Goal: Task Accomplishment & Management: Manage account settings

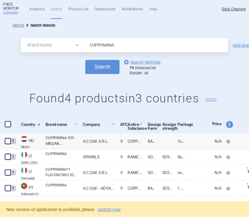
select select "brandName"
click at [7, 8] on strong "Price Monitor" at bounding box center [12, 7] width 18 height 8
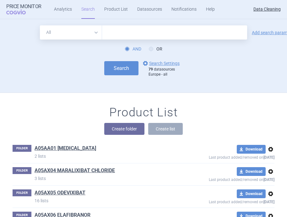
click at [71, 30] on select "All Brand Name ATC Company Active Substance Country Newer than" at bounding box center [71, 32] width 62 height 14
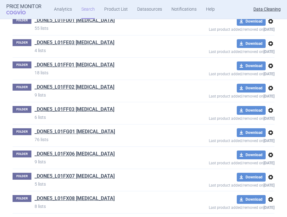
scroll to position [19244, 0]
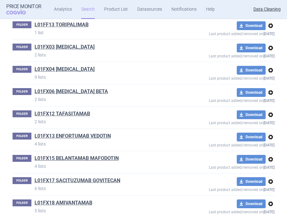
click at [273, 156] on span "options" at bounding box center [271, 160] width 8 height 8
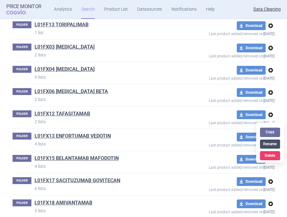
click at [269, 146] on button "Rename" at bounding box center [270, 144] width 20 height 9
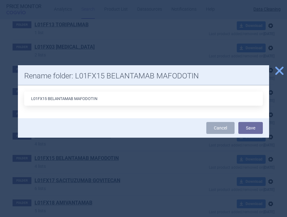
drag, startPoint x: 47, startPoint y: 98, endPoint x: 38, endPoint y: 98, distance: 9.1
click at [38, 98] on input "L01FX15 BELANTAMAB MAFODOTIN" at bounding box center [143, 99] width 239 height 14
type input "L01XC39 BELANTAMAB MAFODOTIN"
click at [251, 130] on button "Save" at bounding box center [250, 128] width 24 height 12
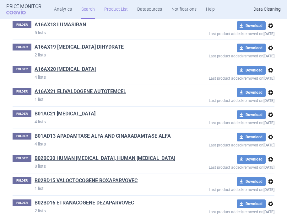
scroll to position [6940, 0]
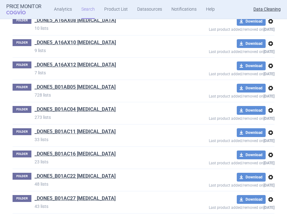
click at [274, 114] on span "options" at bounding box center [271, 111] width 8 height 8
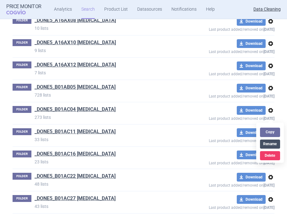
click at [269, 141] on button "Rename" at bounding box center [270, 144] width 20 height 9
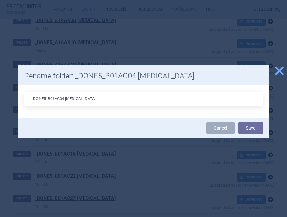
drag, startPoint x: 65, startPoint y: 99, endPoint x: 27, endPoint y: 99, distance: 37.7
click at [27, 99] on input "_DONE5_B01AC04 CLOPIDOGREL" at bounding box center [143, 99] width 239 height 14
type input "B01AC03 [MEDICAL_DATA]"
click at [257, 128] on button "Save" at bounding box center [250, 128] width 24 height 12
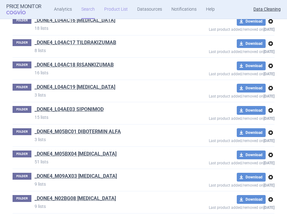
scroll to position [20537, 0]
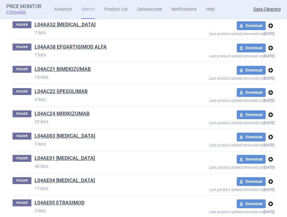
click at [273, 156] on span "options" at bounding box center [271, 160] width 8 height 8
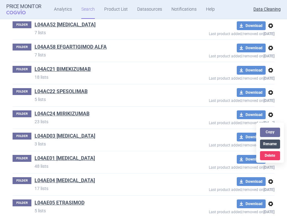
click at [264, 142] on button "Rename" at bounding box center [270, 144] width 20 height 9
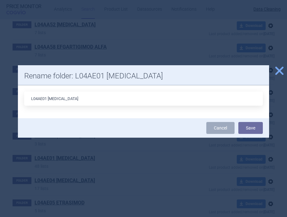
click at [38, 98] on input "L04AE01 FINGOLIMOD" at bounding box center [143, 99] width 239 height 14
type input "L04AA27 [MEDICAL_DATA]"
click at [256, 127] on button "Save" at bounding box center [250, 128] width 24 height 12
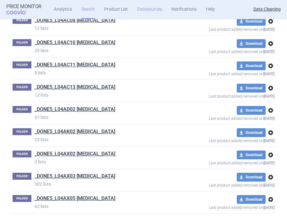
scroll to position [21161, 0]
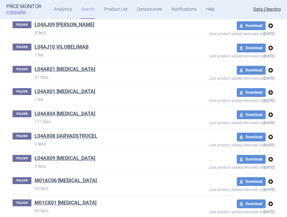
click at [270, 156] on span "options" at bounding box center [271, 160] width 8 height 8
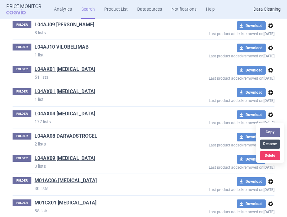
click at [268, 144] on button "Rename" at bounding box center [270, 144] width 20 height 9
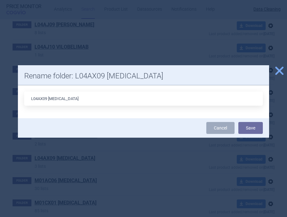
click at [47, 98] on input "L04AX09 DIROXIMEL FUMARATE" at bounding box center [143, 99] width 239 height 14
type input "L04AX07 [MEDICAL_DATA]"
click at [251, 130] on button "Save" at bounding box center [250, 128] width 24 height 12
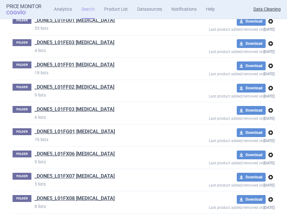
scroll to position [13667, 0]
click at [273, 151] on span "options" at bounding box center [271, 155] width 8 height 8
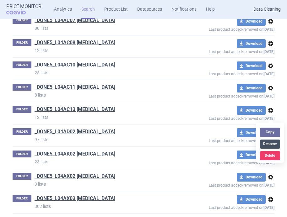
click at [265, 145] on button "Rename" at bounding box center [270, 144] width 20 height 9
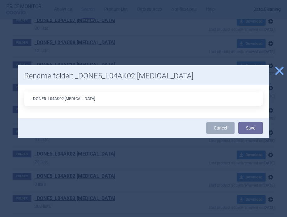
drag, startPoint x: 64, startPoint y: 98, endPoint x: 15, endPoint y: 98, distance: 49.3
click at [15, 217] on div "close Rename folder: _DONE5_L04AK02 TERIFLUNOMIDE _DONE5_L04AK02 TERIFLUNOMIDE …" at bounding box center [143, 217] width 287 height 0
type input "L04AA31 [MEDICAL_DATA]"
click at [256, 127] on button "Save" at bounding box center [250, 128] width 24 height 12
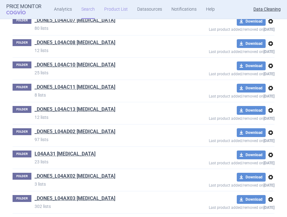
scroll to position [17336, 0]
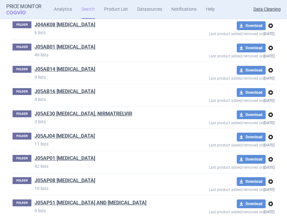
click at [273, 156] on span "options" at bounding box center [271, 160] width 8 height 8
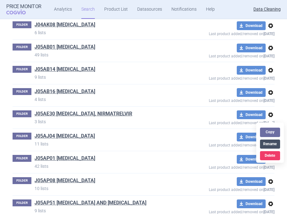
click at [265, 145] on button "Rename" at bounding box center [270, 144] width 20 height 9
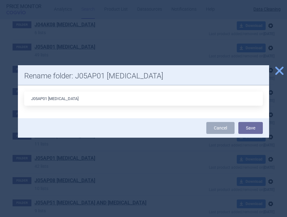
click at [39, 98] on input "J05AP01 RIBAVIRIN" at bounding box center [143, 99] width 239 height 14
type input "J05AB04 [MEDICAL_DATA]"
click at [248, 128] on button "Save" at bounding box center [250, 128] width 24 height 12
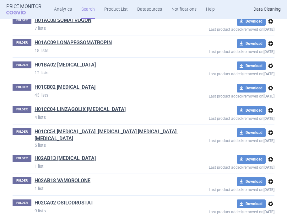
scroll to position [17839, 0]
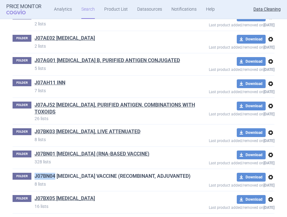
drag, startPoint x: 33, startPoint y: 141, endPoint x: 55, endPoint y: 141, distance: 21.7
click at [55, 173] on div "FOLDER J07BN04 COVID-19 VACCINE (RECOMBINANT, ADJUVANTED) 8 lists" at bounding box center [104, 180] width 183 height 14
copy link "J07BN04"
click at [74, 151] on link "J07BN01 [MEDICAL_DATA] (RNA-BASED VACCINE)" at bounding box center [92, 154] width 115 height 7
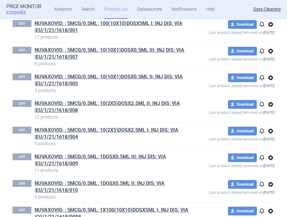
scroll to position [5629, 0]
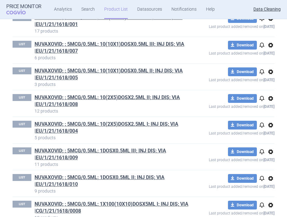
click at [270, 22] on span "options" at bounding box center [271, 19] width 8 height 8
click at [271, 41] on button "Copy" at bounding box center [270, 40] width 20 height 9
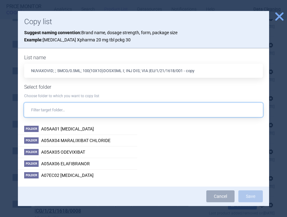
click at [143, 112] on input "text" at bounding box center [143, 110] width 239 height 14
paste input "J07BN04"
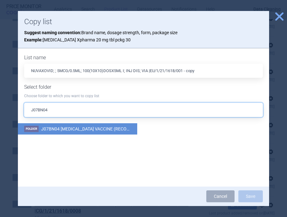
type input "J07BN04"
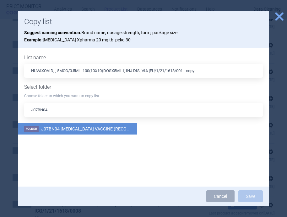
click at [112, 129] on span "J07BN04 [MEDICAL_DATA] VACCINE (RECOMBINANT, ADJUVANTED)" at bounding box center [108, 129] width 135 height 5
click at [253, 196] on button "Save" at bounding box center [250, 197] width 24 height 12
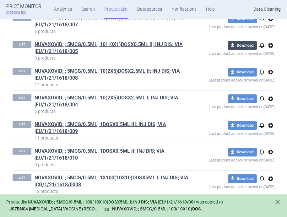
scroll to position [5656, 0]
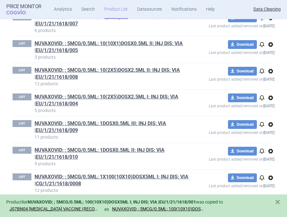
click at [271, 22] on span "options" at bounding box center [271, 18] width 8 height 8
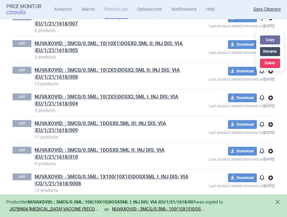
click at [269, 51] on button "Rename" at bounding box center [270, 51] width 20 height 9
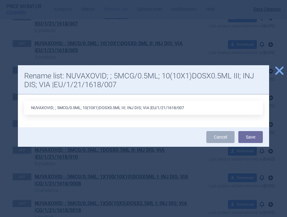
click at [280, 73] on span "close" at bounding box center [279, 70] width 11 height 11
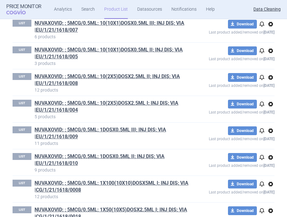
scroll to position [5650, 0]
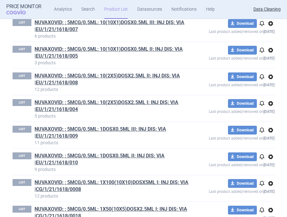
click at [270, 27] on span "options" at bounding box center [271, 24] width 8 height 8
click at [270, 47] on button "Copy" at bounding box center [270, 45] width 20 height 9
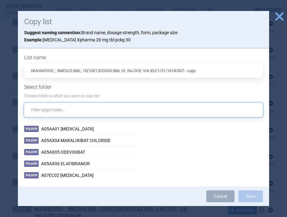
click at [153, 113] on input "text" at bounding box center [143, 110] width 239 height 14
paste input "J07BN04"
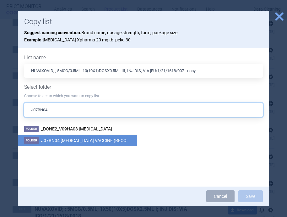
type input "J07BN04"
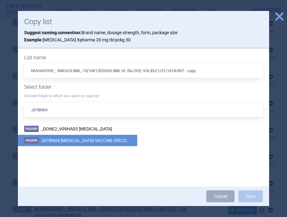
click at [115, 140] on span "J07BN04 [MEDICAL_DATA] VACCINE (RECOMBINANT, ADJUVANTED)" at bounding box center [108, 140] width 135 height 5
click at [253, 197] on button "Save" at bounding box center [250, 197] width 24 height 12
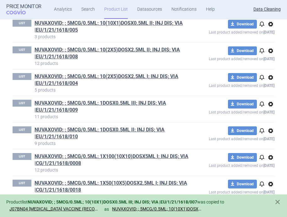
scroll to position [5678, 0]
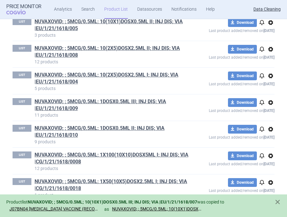
click at [270, 26] on span "options" at bounding box center [271, 23] width 8 height 8
click at [271, 45] on button "Copy" at bounding box center [270, 44] width 20 height 9
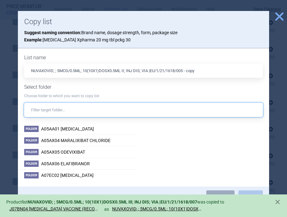
click at [108, 110] on input "text" at bounding box center [143, 110] width 239 height 14
paste input "J07BN04"
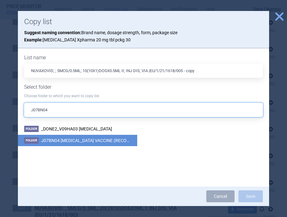
type input "J07BN04"
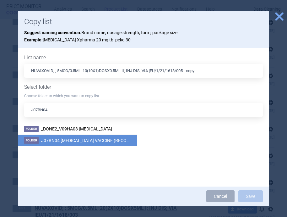
click at [91, 139] on span "J07BN04 [MEDICAL_DATA] VACCINE (RECOMBINANT, ADJUVANTED)" at bounding box center [108, 140] width 135 height 5
click at [255, 195] on button "Save" at bounding box center [250, 197] width 24 height 12
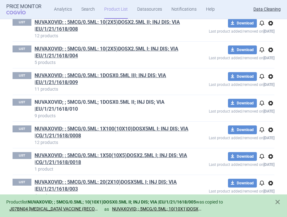
scroll to position [5707, 0]
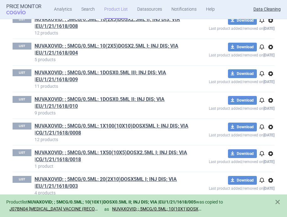
click at [270, 24] on span "options" at bounding box center [271, 21] width 8 height 8
click at [269, 45] on button "Copy" at bounding box center [270, 42] width 20 height 9
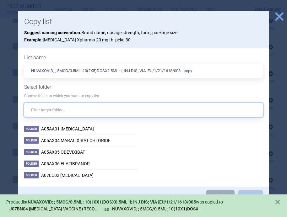
click at [166, 111] on input "text" at bounding box center [143, 110] width 239 height 14
paste input "J07BN04"
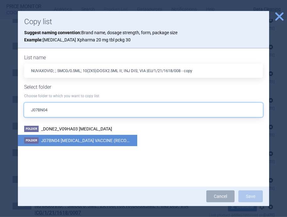
type input "J07BN04"
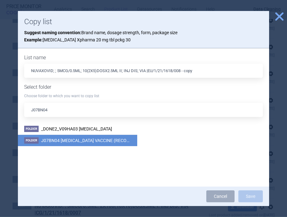
click at [111, 139] on span "J07BN04 [MEDICAL_DATA] VACCINE (RECOMBINANT, ADJUVANTED)" at bounding box center [108, 140] width 135 height 5
click at [248, 198] on button "Save" at bounding box center [250, 197] width 24 height 12
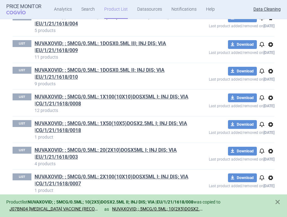
scroll to position [5737, 0]
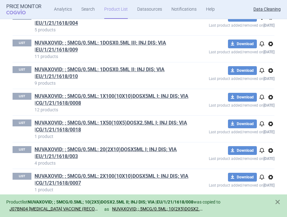
click at [270, 21] on span "options" at bounding box center [271, 18] width 8 height 8
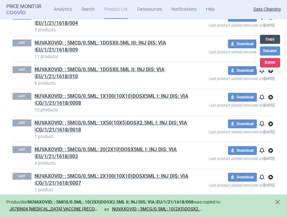
click at [269, 40] on button "Copy" at bounding box center [270, 39] width 20 height 9
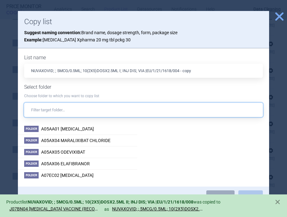
click at [102, 113] on input "text" at bounding box center [143, 110] width 239 height 14
paste input "J07BN04"
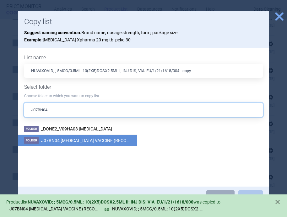
type input "J07BN04"
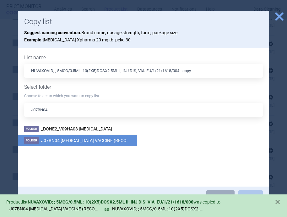
click at [99, 138] on li "Folder J07BN04 COVID-19 VACCINE (RECOMBINANT, ADJUVANTED)" at bounding box center [77, 141] width 119 height 12
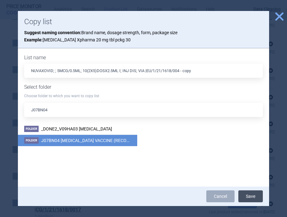
click at [246, 196] on button "Save" at bounding box center [250, 197] width 24 height 12
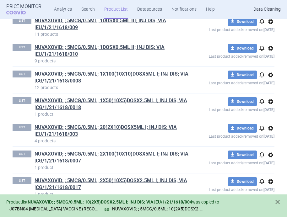
scroll to position [5761, 0]
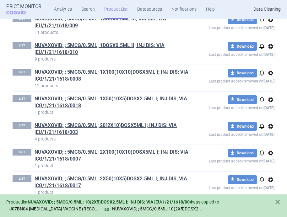
click at [271, 24] on span "options" at bounding box center [271, 20] width 8 height 8
click at [268, 44] on button "Copy" at bounding box center [270, 41] width 20 height 9
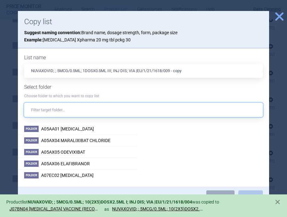
click at [135, 109] on input "text" at bounding box center [143, 110] width 239 height 14
paste input "J07BN04"
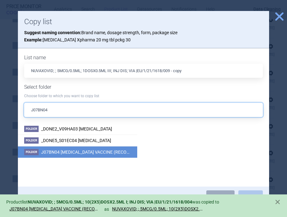
type input "J07BN04"
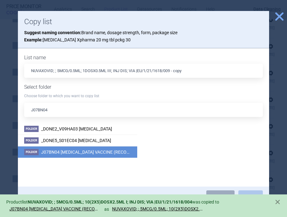
click at [103, 152] on span "J07BN04 [MEDICAL_DATA] VACCINE (RECOMBINANT, ADJUVANTED)" at bounding box center [108, 152] width 135 height 5
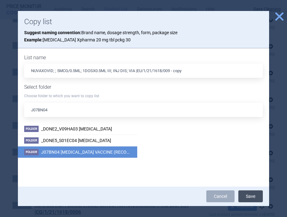
click at [247, 192] on button "Save" at bounding box center [250, 197] width 24 height 12
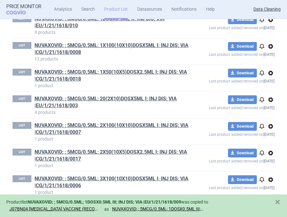
scroll to position [5788, 0]
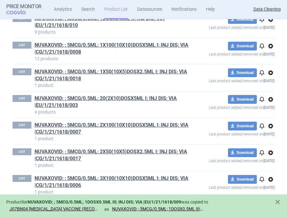
click at [270, 23] on span "options" at bounding box center [271, 20] width 8 height 8
click at [269, 43] on button "Copy" at bounding box center [270, 41] width 20 height 9
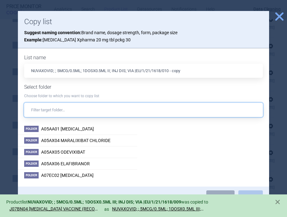
click at [124, 112] on input "text" at bounding box center [143, 110] width 239 height 14
paste input "J07BN04"
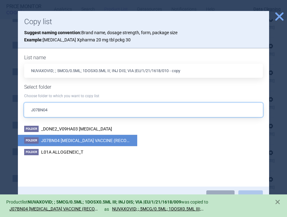
type input "J07BN04"
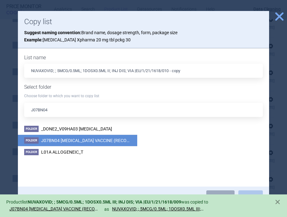
click at [106, 141] on span "J07BN04 [MEDICAL_DATA] VACCINE (RECOMBINANT, ADJUVANTED)" at bounding box center [108, 140] width 135 height 5
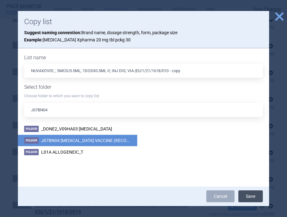
click at [246, 195] on button "Save" at bounding box center [250, 197] width 24 height 12
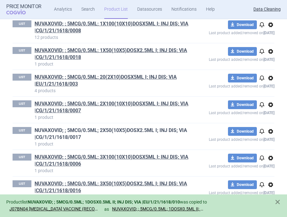
scroll to position [5811, 0]
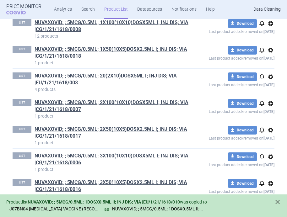
click at [272, 27] on span "options" at bounding box center [271, 24] width 8 height 8
click at [268, 46] on button "Copy" at bounding box center [270, 45] width 20 height 9
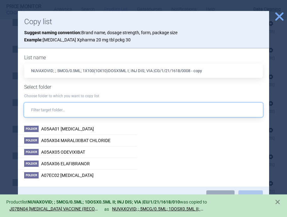
click at [122, 107] on input "text" at bounding box center [143, 110] width 239 height 14
paste input "J07BN04"
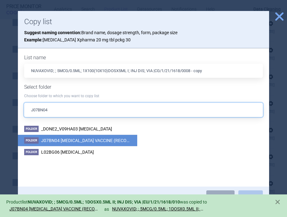
type input "J07BN04"
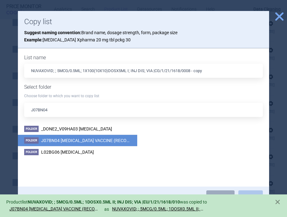
click at [95, 138] on li "Folder J07BN04 COVID-19 VACCINE (RECOMBINANT, ADJUVANTED)" at bounding box center [77, 141] width 119 height 12
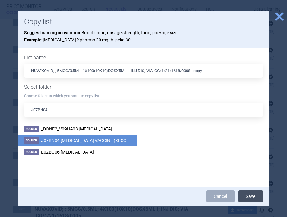
click at [252, 193] on button "Save" at bounding box center [250, 197] width 24 height 12
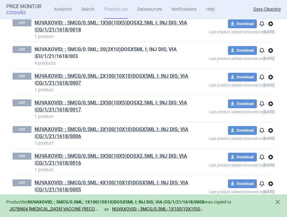
scroll to position [5838, 0]
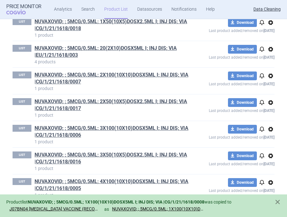
click at [271, 26] on span "options" at bounding box center [271, 23] width 8 height 8
click at [272, 46] on button "Copy" at bounding box center [270, 44] width 20 height 9
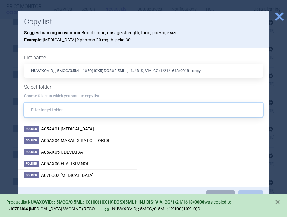
click at [138, 115] on input "text" at bounding box center [143, 110] width 239 height 14
paste input "J07BN04"
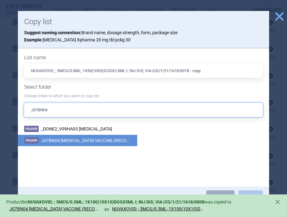
type input "J07BN04"
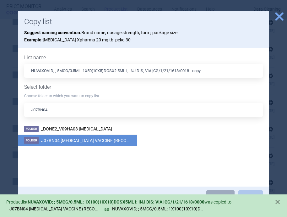
click at [111, 141] on span "J07BN04 [MEDICAL_DATA] VACCINE (RECOMBINANT, ADJUVANTED)" at bounding box center [108, 140] width 135 height 5
click at [256, 193] on button "Save" at bounding box center [250, 197] width 24 height 12
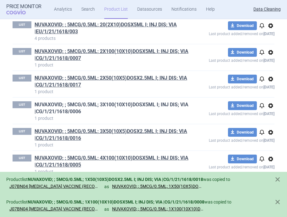
scroll to position [5865, 0]
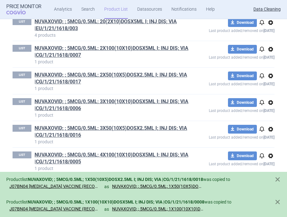
click at [269, 26] on span "options" at bounding box center [271, 23] width 8 height 8
click at [272, 47] on button "Copy" at bounding box center [270, 44] width 20 height 9
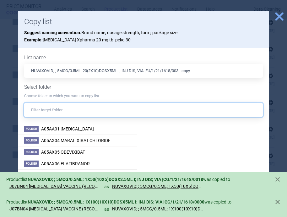
click at [148, 111] on input "text" at bounding box center [143, 110] width 239 height 14
paste input "J07BN04"
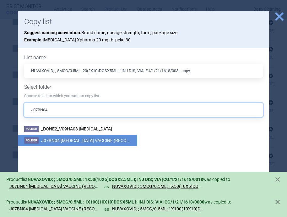
type input "J07BN04"
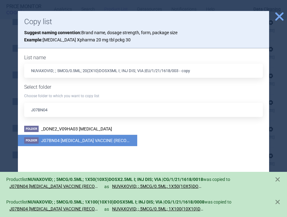
click at [115, 138] on span "J07BN04 [MEDICAL_DATA] VACCINE (RECOMBINANT, ADJUVANTED)" at bounding box center [108, 140] width 135 height 5
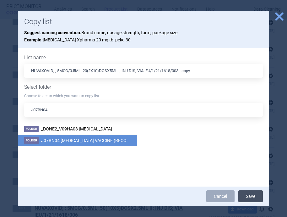
click at [245, 195] on button "Save" at bounding box center [250, 197] width 24 height 12
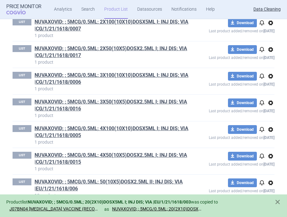
scroll to position [5892, 0]
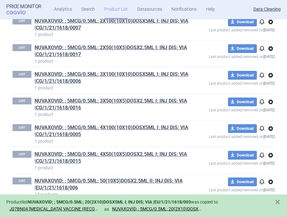
click at [270, 26] on span "options" at bounding box center [271, 22] width 8 height 8
click at [271, 42] on button "Copy" at bounding box center [270, 44] width 20 height 9
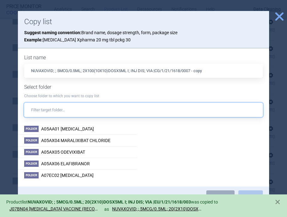
click at [148, 109] on input "text" at bounding box center [143, 110] width 239 height 14
paste input "J07BN04"
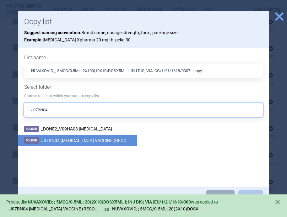
type input "J07BN04"
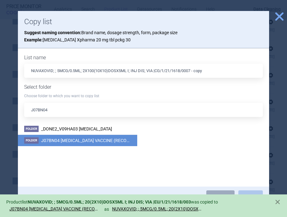
click at [100, 138] on span "J07BN04 [MEDICAL_DATA] VACCINE (RECOMBINANT, ADJUVANTED)" at bounding box center [108, 140] width 135 height 5
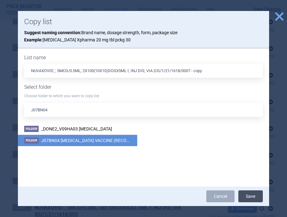
click at [245, 192] on button "Save" at bounding box center [250, 197] width 24 height 12
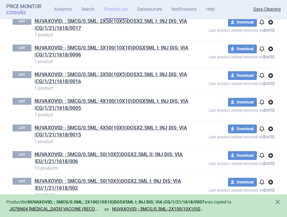
scroll to position [5919, 0]
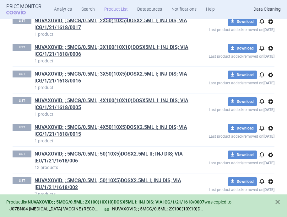
click at [273, 25] on span "options" at bounding box center [271, 22] width 8 height 8
click at [273, 43] on button "Copy" at bounding box center [270, 43] width 20 height 9
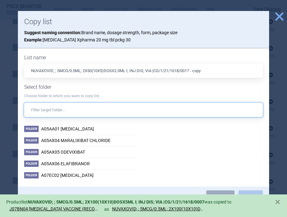
click at [135, 105] on input "text" at bounding box center [143, 110] width 239 height 14
paste input "J07BN04"
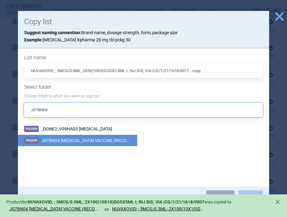
type input "J07BN04"
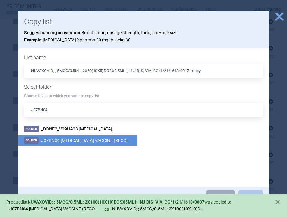
click at [95, 138] on li "Folder J07BN04 COVID-19 VACCINE (RECOMBINANT, ADJUVANTED)" at bounding box center [77, 141] width 119 height 12
click at [246, 194] on button "Save" at bounding box center [250, 197] width 24 height 12
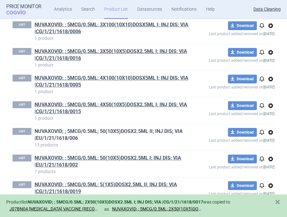
scroll to position [5946, 0]
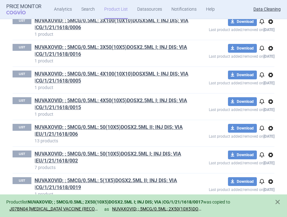
click at [272, 25] on span "options" at bounding box center [271, 22] width 8 height 8
click at [269, 44] on button "Copy" at bounding box center [270, 43] width 20 height 9
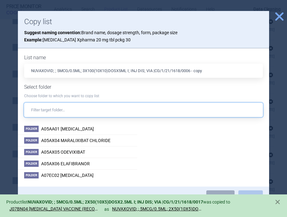
click at [155, 113] on input "text" at bounding box center [143, 110] width 239 height 14
paste input "J07BN04"
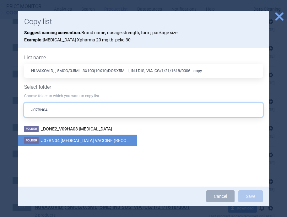
type input "J07BN04"
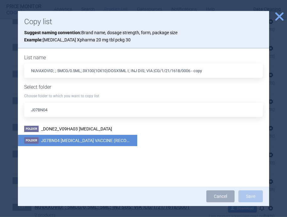
click at [107, 138] on li "Folder J07BN04 COVID-19 VACCINE (RECOMBINANT, ADJUVANTED)" at bounding box center [77, 141] width 119 height 12
click at [249, 194] on button "Save" at bounding box center [250, 197] width 24 height 12
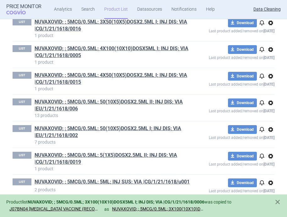
scroll to position [5973, 0]
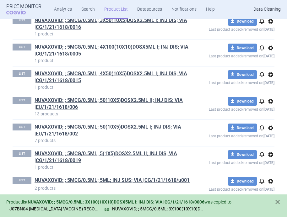
click at [271, 25] on span "options" at bounding box center [271, 22] width 8 height 8
click at [268, 45] on button "Copy" at bounding box center [270, 43] width 20 height 9
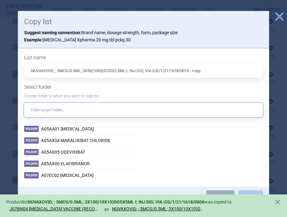
click at [141, 114] on input "text" at bounding box center [143, 110] width 239 height 14
paste input "J07BN04"
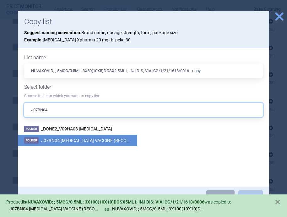
type input "J07BN04"
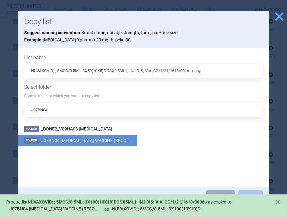
click at [98, 140] on span "J07BN04 [MEDICAL_DATA] VACCINE (RECOMBINANT, ADJUVANTED)" at bounding box center [108, 140] width 135 height 5
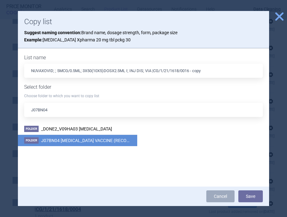
click at [246, 190] on div "Cancel Save" at bounding box center [143, 196] width 251 height 19
click at [246, 196] on button "Save" at bounding box center [250, 197] width 24 height 12
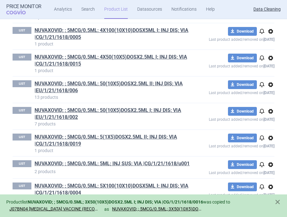
scroll to position [5994, 0]
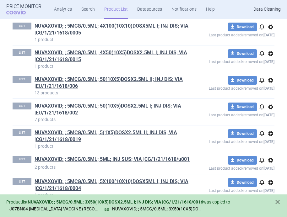
click at [271, 31] on span "options" at bounding box center [271, 27] width 8 height 8
click at [272, 47] on button "Copy" at bounding box center [270, 49] width 20 height 9
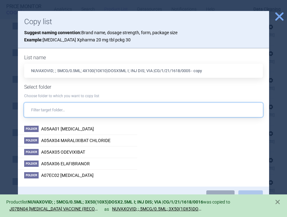
click at [156, 106] on input "text" at bounding box center [143, 110] width 239 height 14
paste input "J07BN04"
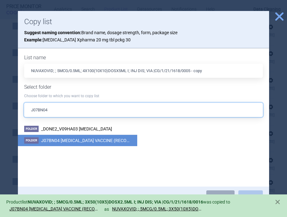
type input "J07BN04"
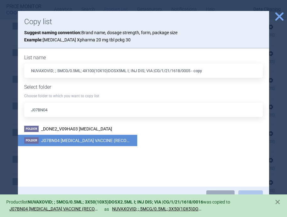
click at [114, 138] on span "J07BN04 [MEDICAL_DATA] VACCINE (RECOMBINANT, ADJUVANTED)" at bounding box center [108, 140] width 135 height 5
click at [250, 192] on button "Save" at bounding box center [250, 197] width 24 height 12
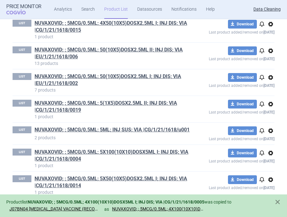
scroll to position [6025, 0]
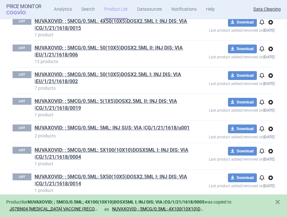
click at [269, 26] on span "options" at bounding box center [271, 23] width 8 height 8
click at [268, 45] on button "Copy" at bounding box center [270, 44] width 20 height 9
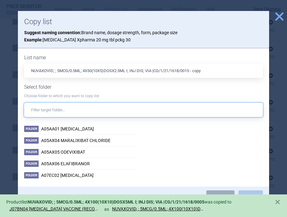
click at [154, 107] on input "text" at bounding box center [143, 110] width 239 height 14
paste input "J07BN04"
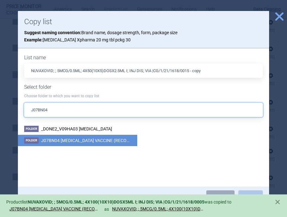
type input "J07BN04"
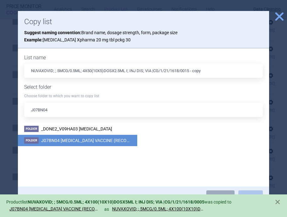
click at [103, 139] on span "J07BN04 [MEDICAL_DATA] VACCINE (RECOMBINANT, ADJUVANTED)" at bounding box center [108, 140] width 135 height 5
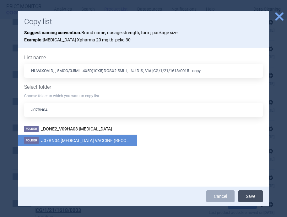
click at [247, 191] on button "Save" at bounding box center [250, 197] width 24 height 12
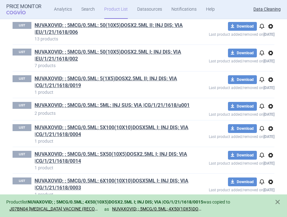
scroll to position [6050, 0]
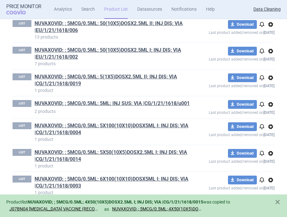
click at [272, 28] on span "options" at bounding box center [271, 25] width 8 height 8
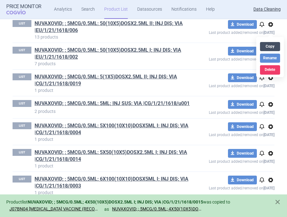
click at [272, 46] on button "Copy" at bounding box center [270, 46] width 20 height 9
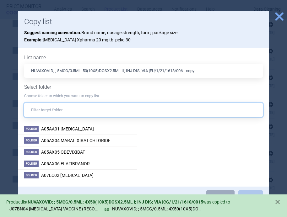
click at [126, 110] on input "text" at bounding box center [143, 110] width 239 height 14
paste input "J07BN04"
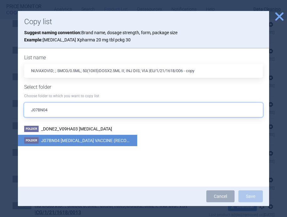
type input "J07BN04"
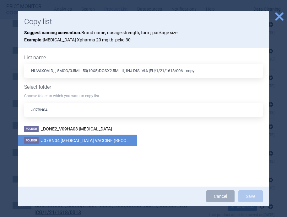
click at [105, 138] on span "J07BN04 [MEDICAL_DATA] VACCINE (RECOMBINANT, ADJUVANTED)" at bounding box center [108, 140] width 135 height 5
click at [246, 199] on button "Save" at bounding box center [250, 197] width 24 height 12
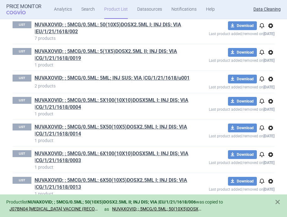
scroll to position [6077, 0]
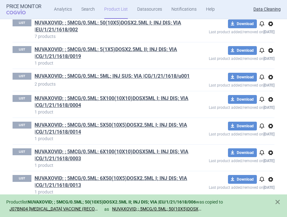
click at [269, 28] on span "options" at bounding box center [271, 24] width 8 height 8
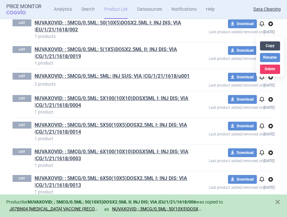
click at [271, 49] on button "Copy" at bounding box center [270, 45] width 20 height 9
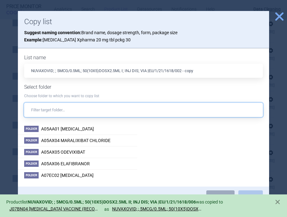
click at [162, 108] on input "text" at bounding box center [143, 110] width 239 height 14
paste input "J07BN04"
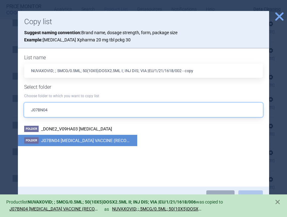
type input "J07BN04"
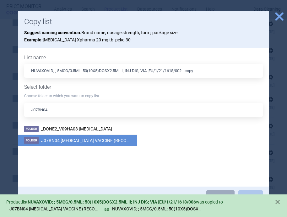
click at [106, 140] on span "J07BN04 [MEDICAL_DATA] VACCINE (RECOMBINANT, ADJUVANTED)" at bounding box center [108, 140] width 135 height 5
click at [253, 191] on button "Save" at bounding box center [250, 197] width 24 height 12
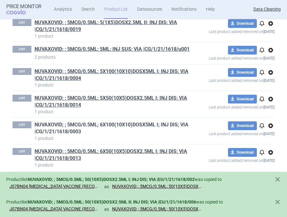
scroll to position [6107, 0]
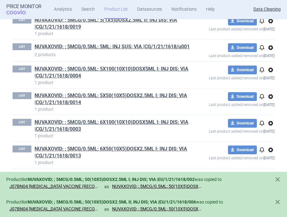
click at [272, 25] on span "options" at bounding box center [271, 21] width 8 height 8
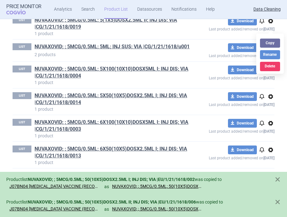
click at [272, 36] on div "Copy Rename Delete" at bounding box center [270, 54] width 28 height 40
click at [272, 41] on button "Copy" at bounding box center [270, 43] width 20 height 9
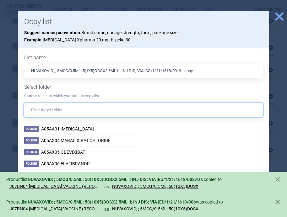
click at [145, 105] on input "text" at bounding box center [143, 110] width 239 height 14
paste input "J07BN04"
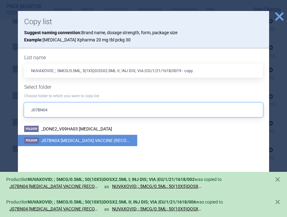
type input "J07BN04"
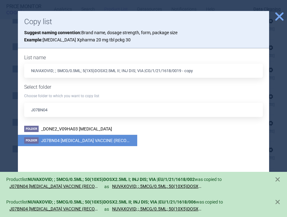
click at [101, 139] on span "J07BN04 [MEDICAL_DATA] VACCINE (RECOMBINANT, ADJUVANTED)" at bounding box center [108, 140] width 135 height 5
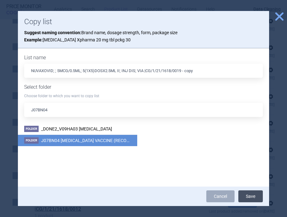
click at [246, 196] on button "Save" at bounding box center [250, 197] width 24 height 12
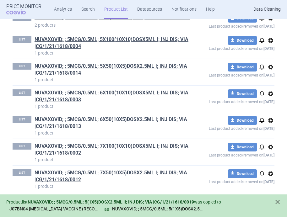
scroll to position [6137, 0]
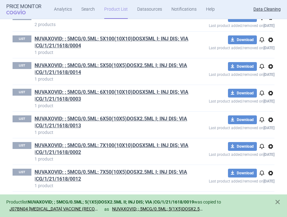
click at [271, 21] on span "options" at bounding box center [271, 18] width 8 height 8
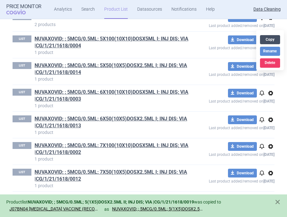
click at [268, 41] on button "Copy" at bounding box center [270, 39] width 20 height 9
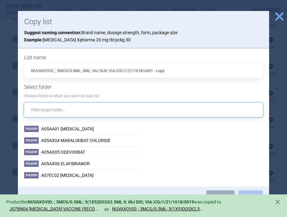
click at [156, 109] on input "text" at bounding box center [143, 110] width 239 height 14
paste input "J07BN04"
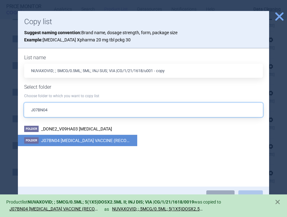
type input "J07BN04"
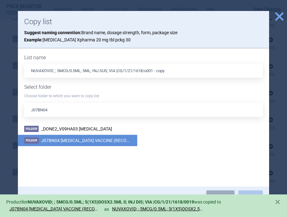
click at [118, 139] on span "J07BN04 [MEDICAL_DATA] VACCINE (RECOMBINANT, ADJUVANTED)" at bounding box center [108, 140] width 135 height 5
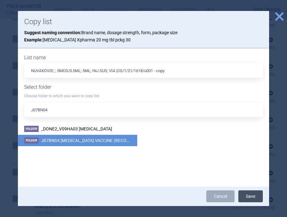
click at [251, 198] on button "Save" at bounding box center [250, 197] width 24 height 12
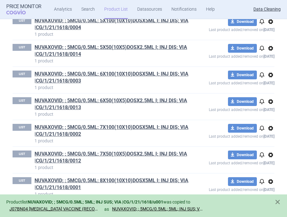
scroll to position [6157, 0]
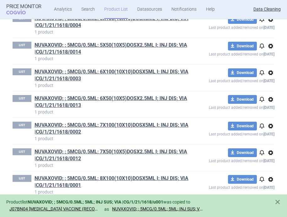
click at [271, 23] on span "options" at bounding box center [271, 20] width 8 height 8
click at [270, 43] on button "Copy" at bounding box center [270, 41] width 20 height 9
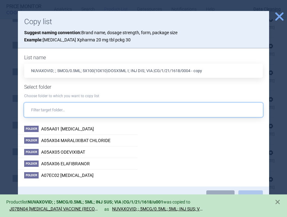
click at [162, 108] on input "text" at bounding box center [143, 110] width 239 height 14
paste input "J07BN04"
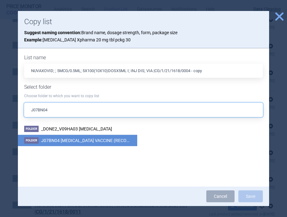
type input "J07BN04"
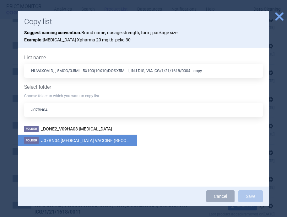
click at [100, 141] on span "J07BN04 [MEDICAL_DATA] VACCINE (RECOMBINANT, ADJUVANTED)" at bounding box center [108, 140] width 135 height 5
click at [252, 193] on button "Save" at bounding box center [250, 197] width 24 height 12
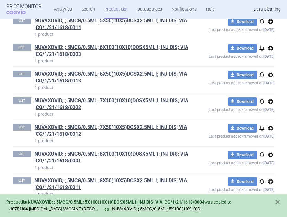
scroll to position [6184, 0]
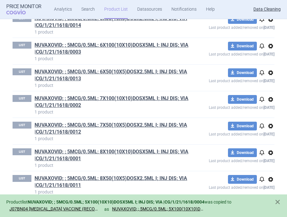
click at [271, 23] on span "options" at bounding box center [271, 20] width 8 height 8
click at [270, 43] on button "Copy" at bounding box center [270, 41] width 20 height 9
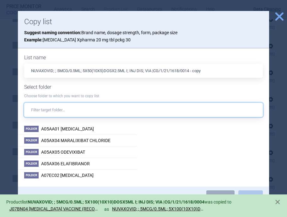
click at [161, 106] on input "text" at bounding box center [143, 110] width 239 height 14
paste input "J07BN04"
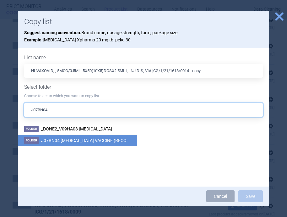
type input "J07BN04"
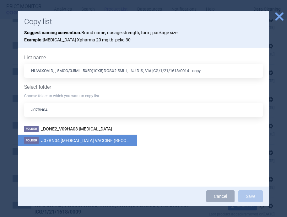
click at [119, 143] on span "J07BN04 [MEDICAL_DATA] VACCINE (RECOMBINANT, ADJUVANTED)" at bounding box center [108, 140] width 135 height 5
click at [254, 197] on button "Save" at bounding box center [250, 197] width 24 height 12
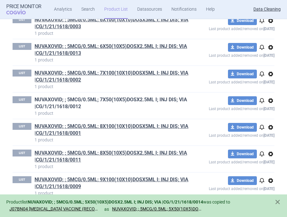
scroll to position [6211, 0]
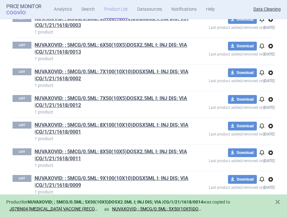
click at [271, 23] on span "options" at bounding box center [271, 20] width 8 height 8
click at [271, 43] on button "Copy" at bounding box center [270, 41] width 20 height 9
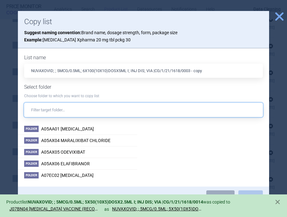
click at [143, 105] on input "text" at bounding box center [143, 110] width 239 height 14
paste input "J07BN04"
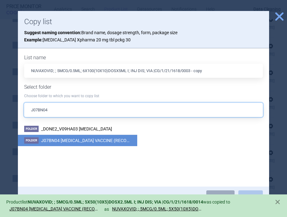
type input "J07BN04"
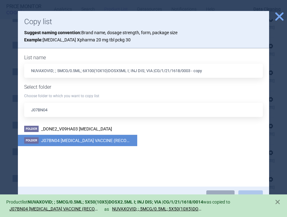
click at [104, 139] on span "J07BN04 [MEDICAL_DATA] VACCINE (RECOMBINANT, ADJUVANTED)" at bounding box center [108, 140] width 135 height 5
click at [246, 192] on button "Save" at bounding box center [250, 197] width 24 height 12
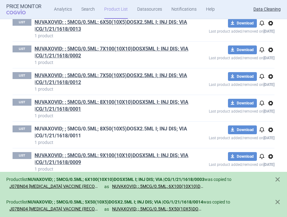
scroll to position [6234, 0]
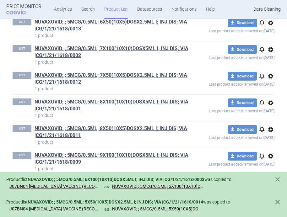
click at [270, 27] on span "options" at bounding box center [271, 23] width 8 height 8
click at [272, 48] on button "Copy" at bounding box center [270, 45] width 20 height 9
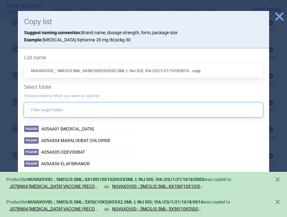
click at [140, 113] on input "text" at bounding box center [143, 110] width 239 height 14
paste input "J07BN04"
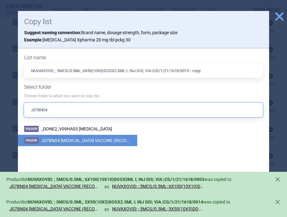
type input "J07BN04"
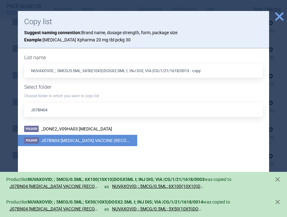
click at [104, 140] on span "J07BN04 [MEDICAL_DATA] VACCINE (RECOMBINANT, ADJUVANTED)" at bounding box center [108, 140] width 135 height 5
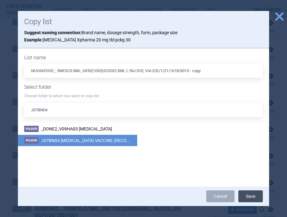
click at [252, 196] on button "Save" at bounding box center [250, 197] width 24 height 12
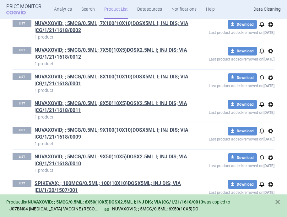
scroll to position [6261, 0]
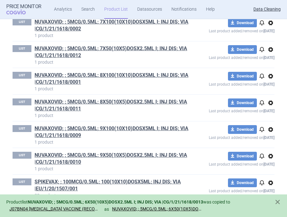
click at [270, 27] on span "options" at bounding box center [271, 23] width 8 height 8
click at [269, 42] on button "Copy" at bounding box center [270, 45] width 20 height 9
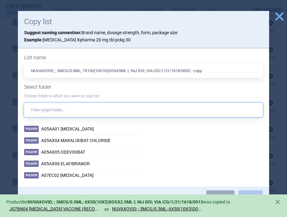
click at [149, 111] on input "text" at bounding box center [143, 110] width 239 height 14
paste input "J07BN04"
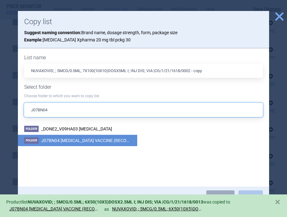
type input "J07BN04"
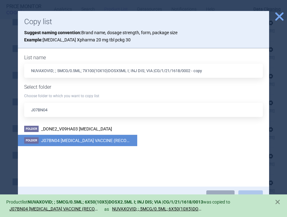
click at [106, 137] on li "Folder J07BN04 COVID-19 VACCINE (RECOMBINANT, ADJUVANTED)" at bounding box center [77, 141] width 119 height 12
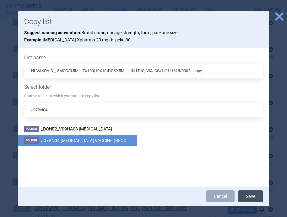
click at [253, 197] on button "Save" at bounding box center [250, 197] width 24 height 12
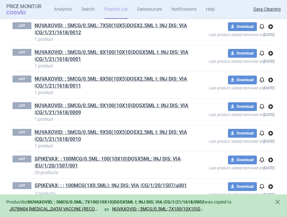
scroll to position [6284, 0]
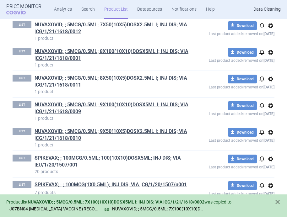
click at [269, 30] on span "options" at bounding box center [271, 26] width 8 height 8
click at [268, 49] on button "Copy" at bounding box center [270, 47] width 20 height 9
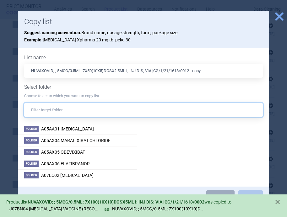
click at [176, 108] on input "text" at bounding box center [143, 110] width 239 height 14
paste input "J07BN04"
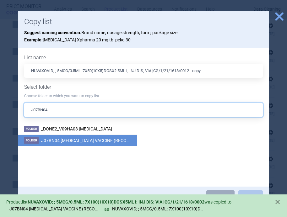
type input "J07BN04"
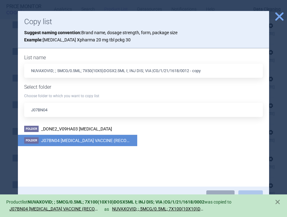
click at [118, 142] on span "J07BN04 [MEDICAL_DATA] VACCINE (RECOMBINANT, ADJUVANTED)" at bounding box center [108, 140] width 135 height 5
click at [244, 193] on button "Save" at bounding box center [250, 197] width 24 height 12
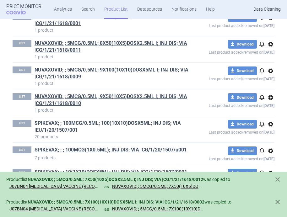
scroll to position [6320, 0]
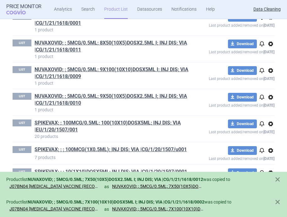
click at [269, 21] on span "options" at bounding box center [271, 18] width 8 height 8
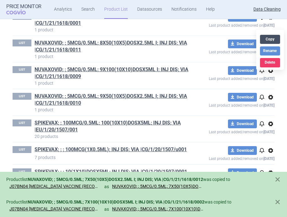
click at [269, 41] on button "Copy" at bounding box center [270, 39] width 20 height 9
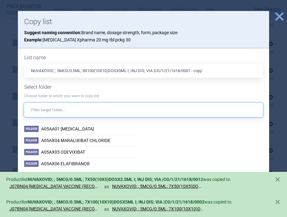
click at [142, 112] on input "text" at bounding box center [143, 110] width 239 height 14
paste input "J07BN04"
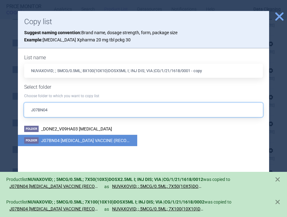
type input "J07BN04"
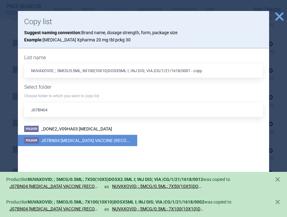
click at [121, 139] on span "J07BN04 [MEDICAL_DATA] VACCINE (RECOMBINANT, ADJUVANTED)" at bounding box center [108, 140] width 135 height 5
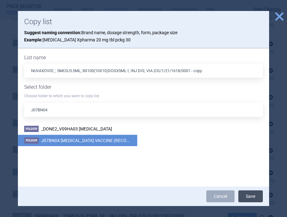
click at [256, 198] on button "Save" at bounding box center [250, 197] width 24 height 12
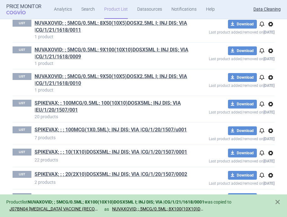
scroll to position [6340, 0]
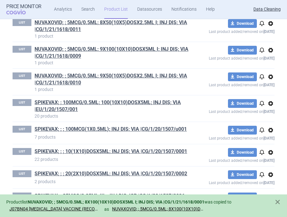
click at [270, 27] on span "options" at bounding box center [271, 24] width 8 height 8
click at [268, 47] on button "Copy" at bounding box center [270, 45] width 20 height 9
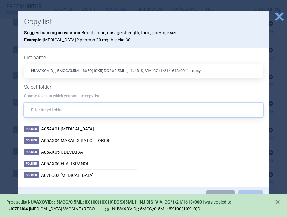
click at [138, 111] on input "text" at bounding box center [143, 110] width 239 height 14
paste input "J07BN04"
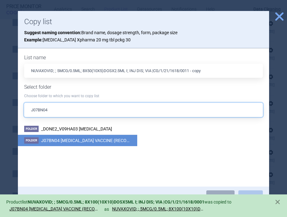
type input "J07BN04"
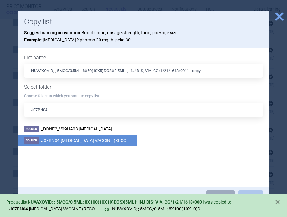
click at [102, 140] on span "J07BN04 [MEDICAL_DATA] VACCINE (RECOMBINANT, ADJUVANTED)" at bounding box center [108, 140] width 135 height 5
click at [252, 192] on button "Save" at bounding box center [250, 197] width 24 height 12
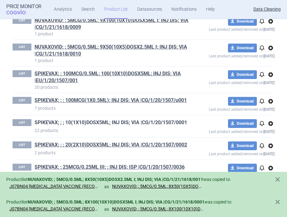
scroll to position [6370, 0]
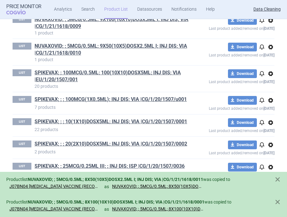
click at [270, 24] on span "options" at bounding box center [271, 21] width 8 height 8
click at [269, 43] on button "Copy" at bounding box center [270, 42] width 20 height 9
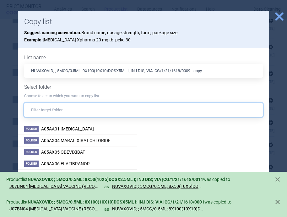
click at [146, 114] on input "text" at bounding box center [143, 110] width 239 height 14
paste input "J07BN04"
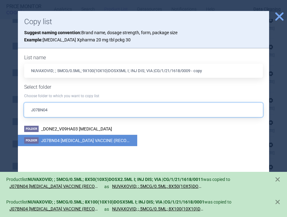
type input "J07BN04"
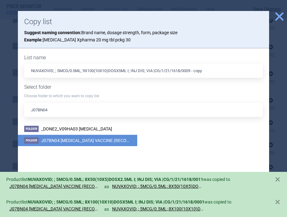
click at [125, 140] on span "J07BN04 [MEDICAL_DATA] VACCINE (RECOMBINANT, ADJUVANTED)" at bounding box center [108, 140] width 135 height 5
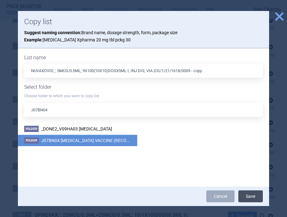
click at [247, 196] on button "Save" at bounding box center [250, 197] width 24 height 12
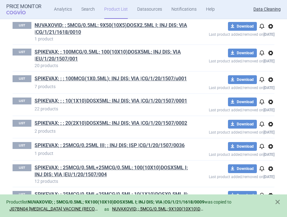
scroll to position [6396, 0]
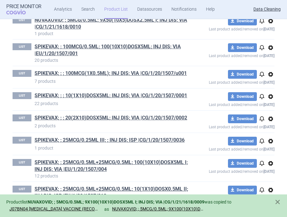
click at [272, 25] on span "options" at bounding box center [271, 21] width 8 height 8
click at [271, 44] on button "Copy" at bounding box center [270, 43] width 20 height 9
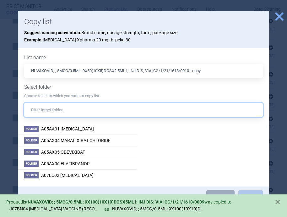
click at [153, 111] on input "text" at bounding box center [143, 110] width 239 height 14
paste input "J07BN04"
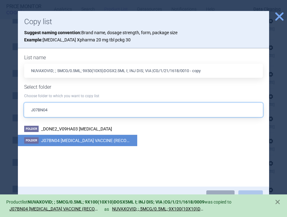
type input "J07BN04"
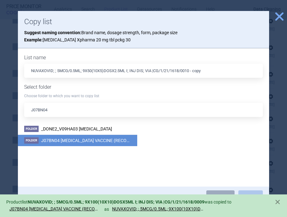
click at [97, 141] on span "J07BN04 [MEDICAL_DATA] VACCINE (RECOMBINANT, ADJUVANTED)" at bounding box center [108, 140] width 135 height 5
click at [252, 193] on button "Save" at bounding box center [250, 197] width 24 height 12
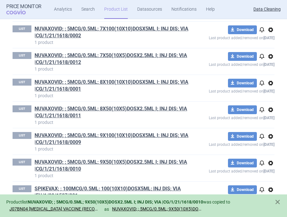
scroll to position [6251, 0]
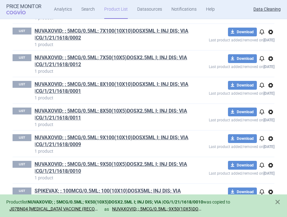
click at [272, 169] on span "options" at bounding box center [271, 166] width 8 height 8
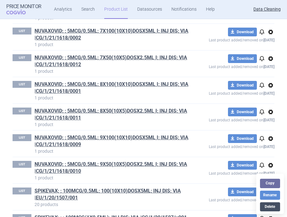
click at [272, 205] on button "Delete" at bounding box center [270, 207] width 20 height 9
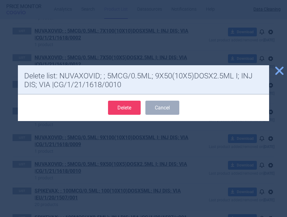
click at [137, 108] on button "Delete" at bounding box center [124, 108] width 33 height 14
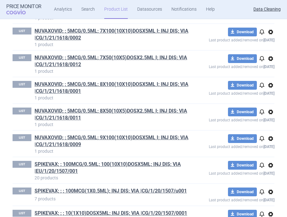
click at [272, 143] on span "options" at bounding box center [271, 139] width 8 height 8
click at [273, 185] on button "Delete" at bounding box center [270, 184] width 20 height 9
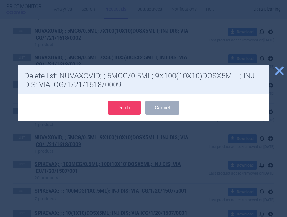
click at [127, 111] on button "Delete" at bounding box center [124, 108] width 33 height 14
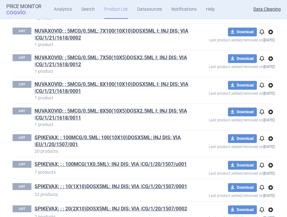
click at [270, 116] on span "options" at bounding box center [271, 112] width 8 height 8
click at [274, 158] on button "Delete" at bounding box center [270, 157] width 20 height 9
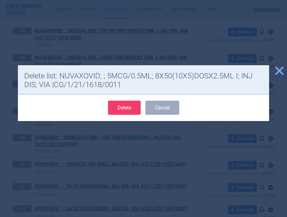
click at [122, 111] on button "Delete" at bounding box center [124, 108] width 33 height 14
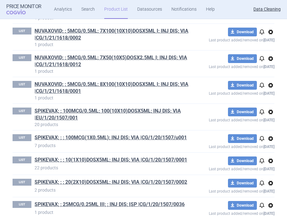
click at [272, 89] on span "options" at bounding box center [271, 86] width 8 height 8
click at [271, 130] on button "Delete" at bounding box center [270, 130] width 20 height 9
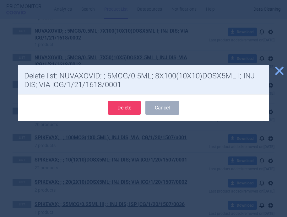
click at [129, 109] on button "Delete" at bounding box center [124, 108] width 33 height 14
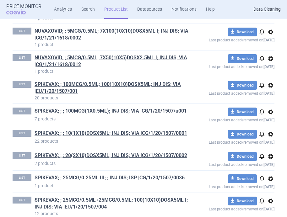
click at [272, 36] on span "options" at bounding box center [271, 32] width 8 height 8
click at [273, 75] on button "Delete" at bounding box center [270, 77] width 20 height 9
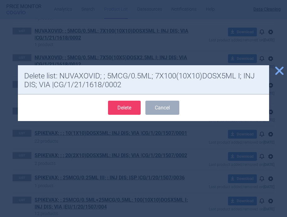
click at [130, 103] on button "Delete" at bounding box center [124, 108] width 33 height 14
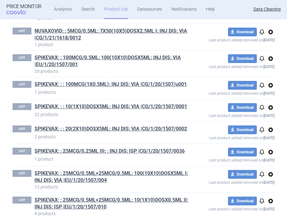
click at [269, 36] on span "options" at bounding box center [271, 32] width 8 height 8
click at [273, 77] on button "Delete" at bounding box center [270, 77] width 20 height 9
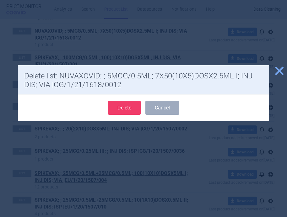
click at [136, 107] on button "Delete" at bounding box center [124, 108] width 33 height 14
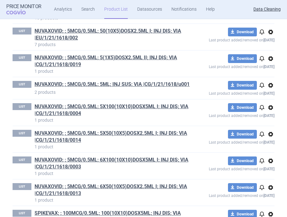
scroll to position [6070, 0]
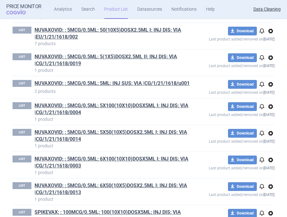
click at [273, 35] on span "options" at bounding box center [271, 31] width 8 height 8
click at [270, 73] on button "Delete" at bounding box center [270, 76] width 20 height 9
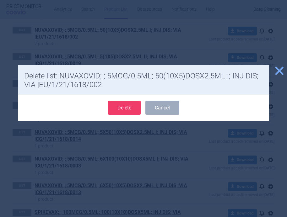
click at [129, 110] on button "Delete" at bounding box center [124, 108] width 33 height 14
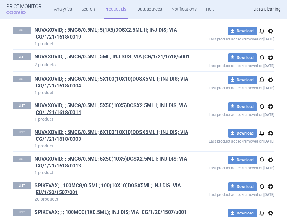
click at [271, 35] on span "options" at bounding box center [271, 31] width 8 height 8
click at [265, 73] on button "Delete" at bounding box center [270, 76] width 20 height 9
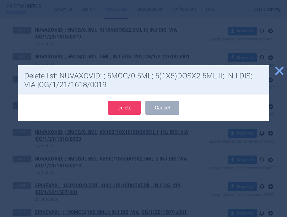
click at [127, 105] on button "Delete" at bounding box center [124, 108] width 33 height 14
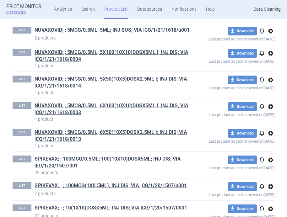
click at [269, 35] on span "options" at bounding box center [271, 31] width 8 height 8
click at [269, 74] on button "Delete" at bounding box center [270, 76] width 20 height 9
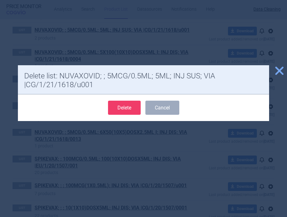
click at [121, 103] on button "Delete" at bounding box center [124, 108] width 33 height 14
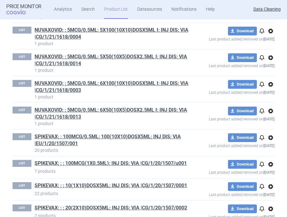
click at [270, 35] on span "options" at bounding box center [271, 31] width 8 height 8
click at [268, 75] on button "Delete" at bounding box center [270, 76] width 20 height 9
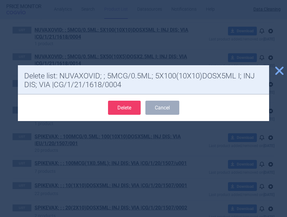
click at [127, 107] on button "Delete" at bounding box center [124, 108] width 33 height 14
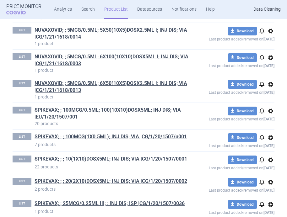
click at [270, 35] on span "options" at bounding box center [271, 31] width 8 height 8
click at [269, 73] on button "Delete" at bounding box center [270, 76] width 20 height 9
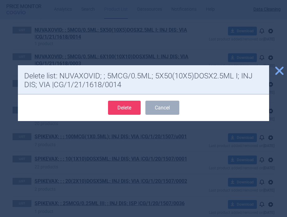
click at [129, 106] on button "Delete" at bounding box center [124, 108] width 33 height 14
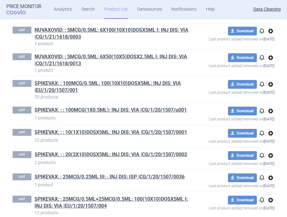
click at [270, 35] on span "options" at bounding box center [271, 31] width 8 height 8
click at [266, 75] on button "Delete" at bounding box center [270, 76] width 20 height 9
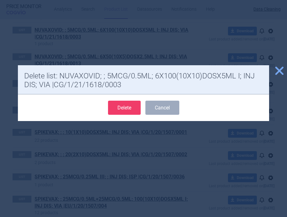
click at [129, 108] on button "Delete" at bounding box center [124, 108] width 33 height 14
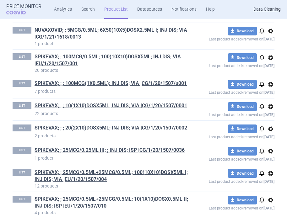
click at [272, 62] on span "options" at bounding box center [271, 58] width 8 height 8
click at [271, 35] on span "options" at bounding box center [271, 31] width 8 height 8
click at [272, 75] on button "Delete" at bounding box center [270, 76] width 20 height 9
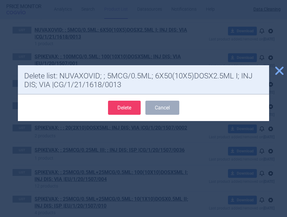
click at [127, 109] on button "Delete" at bounding box center [124, 108] width 33 height 14
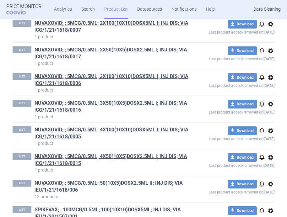
scroll to position [5888, 0]
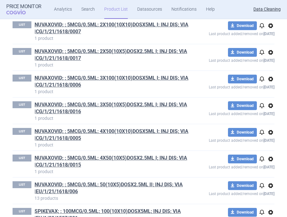
click at [273, 30] on span "options" at bounding box center [271, 26] width 8 height 8
click at [272, 69] on button "Delete" at bounding box center [270, 71] width 20 height 9
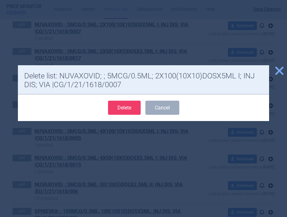
click at [136, 107] on button "Delete" at bounding box center [124, 108] width 33 height 14
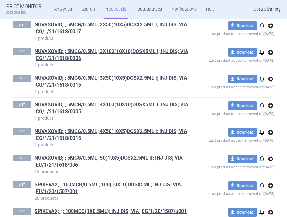
click at [272, 30] on span "options" at bounding box center [271, 26] width 8 height 8
click at [272, 69] on button "Delete" at bounding box center [270, 71] width 20 height 9
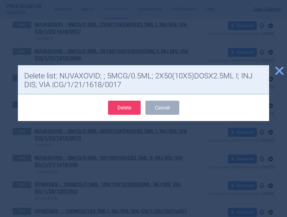
click at [127, 108] on button "Delete" at bounding box center [124, 108] width 33 height 14
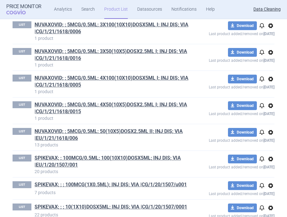
click at [271, 30] on span "options" at bounding box center [271, 26] width 8 height 8
click at [269, 70] on button "Delete" at bounding box center [270, 71] width 20 height 9
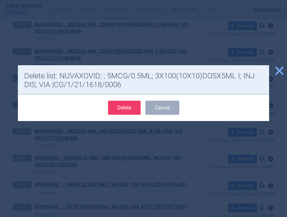
click at [133, 106] on button "Delete" at bounding box center [124, 108] width 33 height 14
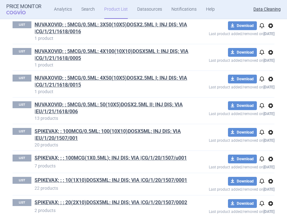
click at [270, 30] on span "options" at bounding box center [271, 26] width 8 height 8
click at [269, 70] on button "Delete" at bounding box center [270, 71] width 20 height 9
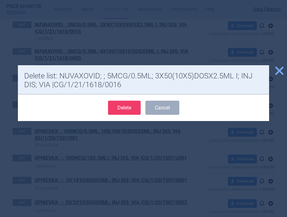
click at [132, 104] on button "Delete" at bounding box center [124, 108] width 33 height 14
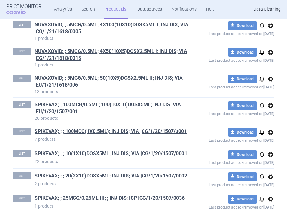
click at [271, 56] on span "options" at bounding box center [271, 53] width 8 height 8
click at [270, 95] on button "Delete" at bounding box center [270, 97] width 20 height 9
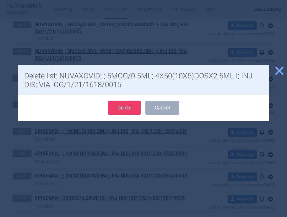
click at [135, 105] on button "Delete" at bounding box center [124, 108] width 33 height 14
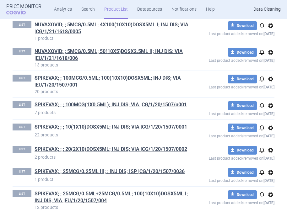
click at [270, 56] on span "options" at bounding box center [271, 53] width 8 height 8
click at [270, 100] on button "Delete" at bounding box center [270, 97] width 20 height 9
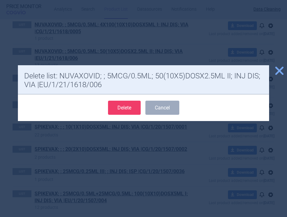
click at [124, 107] on button "Delete" at bounding box center [124, 108] width 33 height 14
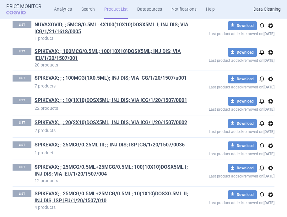
click at [271, 30] on span "options" at bounding box center [271, 26] width 8 height 8
click at [271, 71] on button "Delete" at bounding box center [270, 71] width 20 height 9
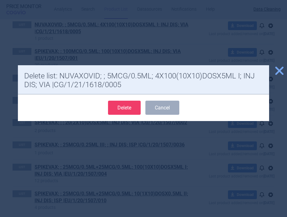
click at [124, 106] on button "Delete" at bounding box center [124, 108] width 33 height 14
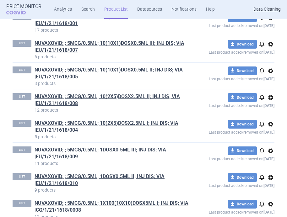
scroll to position [5628, 0]
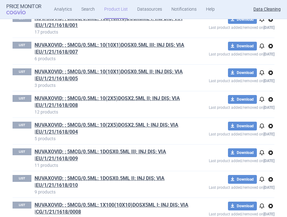
click at [268, 23] on span "options" at bounding box center [271, 20] width 8 height 8
click at [272, 65] on button "Delete" at bounding box center [270, 64] width 20 height 9
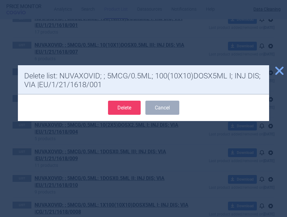
click at [134, 104] on button "Delete" at bounding box center [124, 108] width 33 height 14
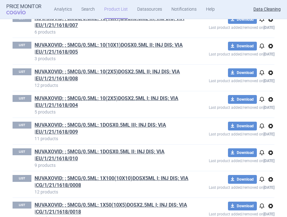
click at [272, 23] on span "options" at bounding box center [271, 20] width 8 height 8
click at [271, 66] on button "Delete" at bounding box center [270, 64] width 20 height 9
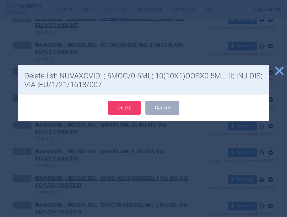
click at [134, 107] on button "Delete" at bounding box center [124, 108] width 33 height 14
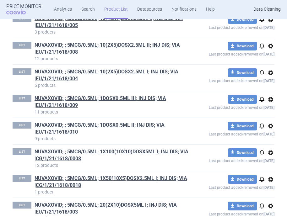
click at [272, 23] on span "options" at bounding box center [271, 20] width 8 height 8
click at [266, 64] on button "Delete" at bounding box center [270, 64] width 20 height 9
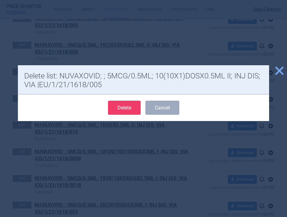
click at [127, 108] on button "Delete" at bounding box center [124, 108] width 33 height 14
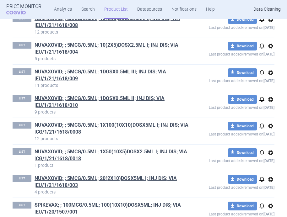
click at [269, 23] on span "options" at bounding box center [271, 20] width 8 height 8
click at [274, 61] on button "Delete" at bounding box center [270, 64] width 20 height 9
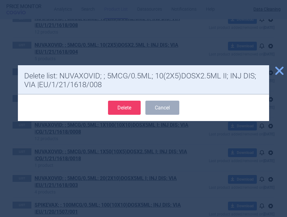
click at [128, 105] on button "Delete" at bounding box center [124, 108] width 33 height 14
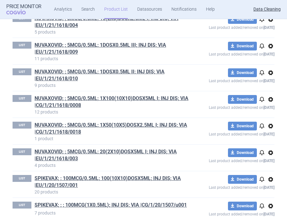
click at [272, 23] on span "options" at bounding box center [271, 20] width 8 height 8
click at [265, 64] on button "Delete" at bounding box center [270, 64] width 20 height 9
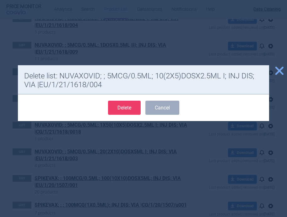
click at [135, 104] on button "Delete" at bounding box center [124, 108] width 33 height 14
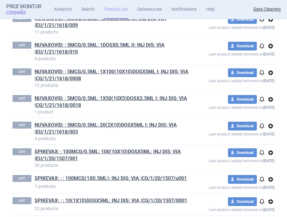
click at [273, 23] on span "options" at bounding box center [271, 20] width 8 height 8
click at [270, 66] on button "Delete" at bounding box center [270, 64] width 20 height 9
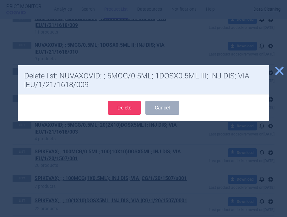
click at [135, 105] on button "Delete" at bounding box center [124, 108] width 33 height 14
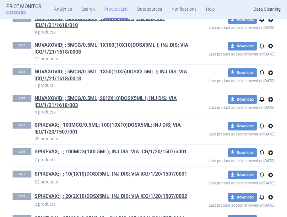
click at [268, 23] on span "options" at bounding box center [271, 20] width 8 height 8
click at [266, 65] on button "Delete" at bounding box center [270, 64] width 20 height 9
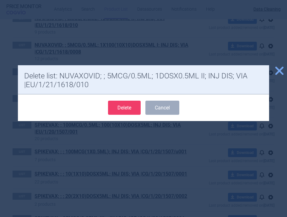
click at [125, 103] on button "Delete" at bounding box center [124, 108] width 33 height 14
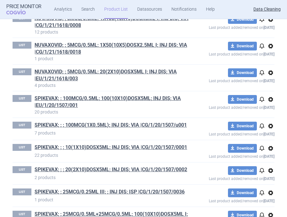
click at [273, 23] on span "options" at bounding box center [271, 20] width 8 height 8
click at [272, 64] on button "Delete" at bounding box center [270, 64] width 20 height 9
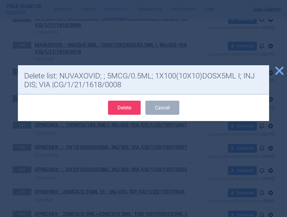
click at [137, 105] on button "Delete" at bounding box center [124, 108] width 33 height 14
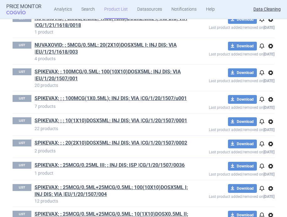
click at [270, 23] on span "options" at bounding box center [271, 20] width 8 height 8
click at [269, 66] on button "Delete" at bounding box center [270, 64] width 20 height 9
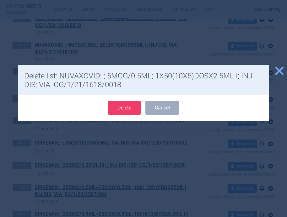
click at [133, 107] on button "Delete" at bounding box center [124, 108] width 33 height 14
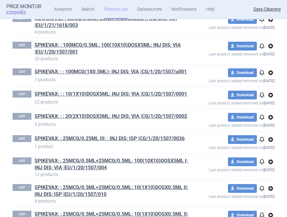
click at [272, 23] on span "options" at bounding box center [271, 20] width 8 height 8
click at [272, 62] on button "Delete" at bounding box center [270, 64] width 20 height 9
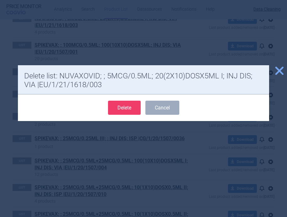
click at [134, 108] on button "Delete" at bounding box center [124, 108] width 33 height 14
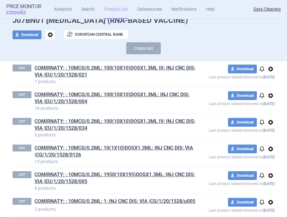
scroll to position [0, 0]
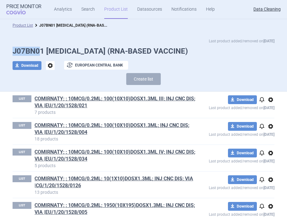
drag, startPoint x: 11, startPoint y: 51, endPoint x: 40, endPoint y: 53, distance: 28.6
click at [40, 53] on div "Last product added/removed on 24 Sept J07BN01 COVID-19 (RNA-BASED VACCINE) down…" at bounding box center [143, 63] width 287 height 50
copy h1 "J07BN0"
click at [26, 4] on strong "Price Monitor" at bounding box center [23, 7] width 35 height 6
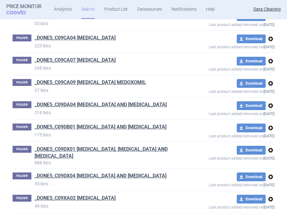
scroll to position [7762, 0]
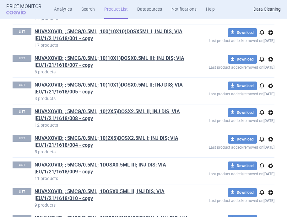
scroll to position [281, 0]
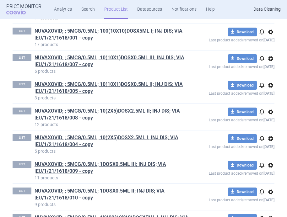
click at [273, 31] on span "options" at bounding box center [271, 32] width 8 height 8
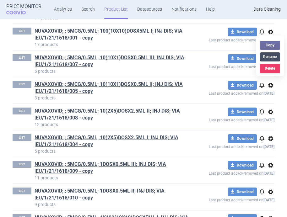
click at [271, 57] on button "Rename" at bounding box center [270, 56] width 20 height 9
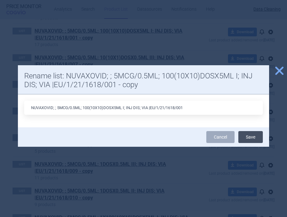
type input "NUVAXOVID; ; 5MCG/0.5ML; 100(10X10)DOSX5ML I; INJ DIS; VIA |EU/1/21/1618/001"
click at [256, 138] on button "Save" at bounding box center [250, 137] width 24 height 12
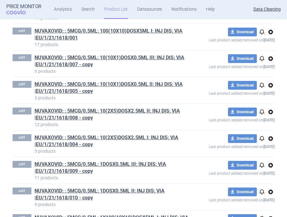
click at [272, 61] on span "options" at bounding box center [271, 59] width 8 height 8
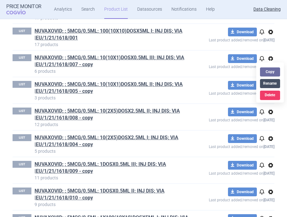
click at [270, 86] on button "Rename" at bounding box center [270, 83] width 20 height 9
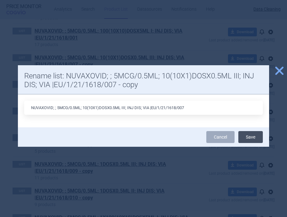
type input "NUVAXOVID; ; 5MCG/0.5ML; 10(10X1)DOSX0.5ML III; INJ DIS; VIA |EU/1/21/1618/007"
click at [250, 138] on button "Save" at bounding box center [250, 137] width 24 height 12
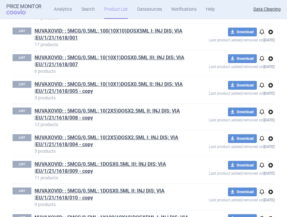
click at [269, 85] on span "options" at bounding box center [271, 86] width 8 height 8
click at [269, 108] on button "Rename" at bounding box center [270, 110] width 20 height 9
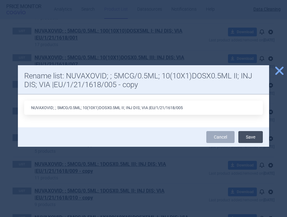
type input "NUVAXOVID; ; 5MCG/0.5ML; 10(10X1)DOSX0.5ML II; INJ DIS; VIA |EU/1/21/1618/005"
click at [250, 137] on button "Save" at bounding box center [250, 137] width 24 height 12
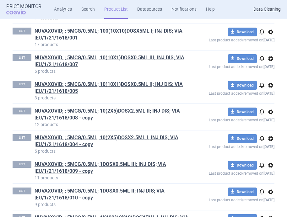
click at [270, 113] on span "options" at bounding box center [271, 112] width 8 height 8
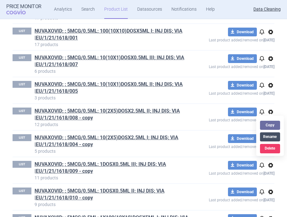
click at [270, 138] on button "Rename" at bounding box center [270, 136] width 20 height 9
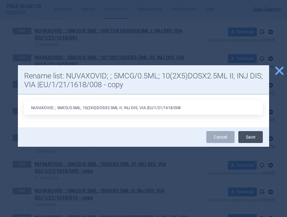
type input "NUVAXOVID; ; 5MCG/0.5ML; 10(2X5)DOSX2.5ML II; INJ DIS; VIA |EU/1/21/1618/008"
click at [252, 136] on button "Save" at bounding box center [250, 137] width 24 height 12
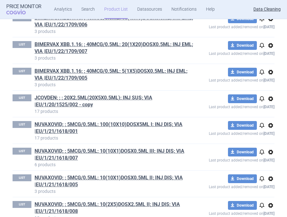
scroll to position [190, 0]
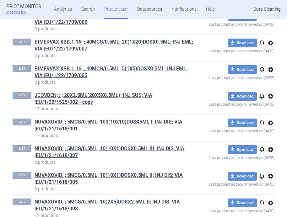
click at [273, 96] on span "options" at bounding box center [271, 97] width 8 height 8
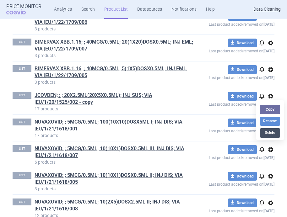
click at [269, 131] on button "Delete" at bounding box center [270, 132] width 20 height 9
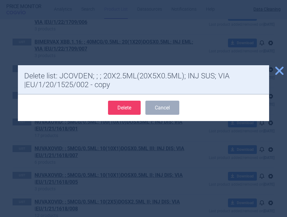
click at [133, 109] on button "Delete" at bounding box center [124, 108] width 33 height 14
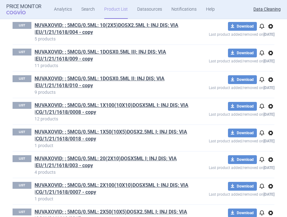
scroll to position [367, 0]
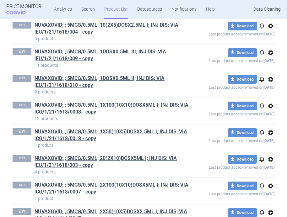
click at [271, 25] on span "options" at bounding box center [271, 26] width 8 height 8
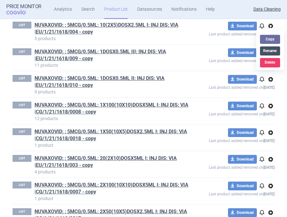
click at [273, 47] on button "Rename" at bounding box center [270, 50] width 20 height 9
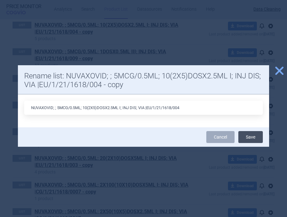
type input "NUVAXOVID; ; 5MCG/0.5ML; 10(2X5)DOSX2.5ML I; INJ DIS; VIA |EU/1/21/1618/004"
click at [248, 139] on button "Save" at bounding box center [250, 137] width 24 height 12
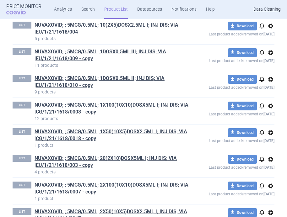
click at [271, 52] on span "options" at bounding box center [271, 53] width 8 height 8
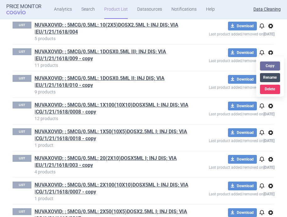
click at [268, 79] on button "Rename" at bounding box center [270, 77] width 20 height 9
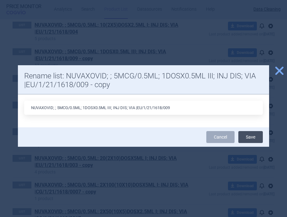
type input "NUVAXOVID; ; 5MCG/0.5ML; 1DOSX0.5ML III; INJ DIS; VIA |EU/1/21/1618/009"
click at [251, 138] on button "Save" at bounding box center [250, 137] width 24 height 12
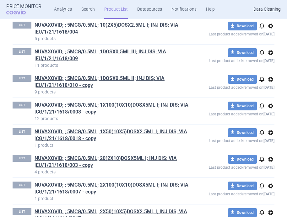
click at [270, 80] on span "options" at bounding box center [271, 80] width 8 height 8
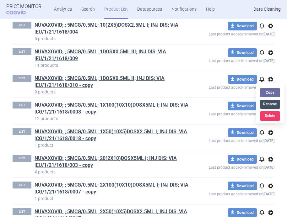
click at [269, 104] on button "Rename" at bounding box center [270, 104] width 20 height 9
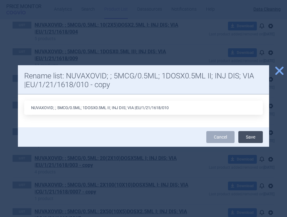
type input "NUVAXOVID; ; 5MCG/0.5ML; 1DOSX0.5ML II; INJ DIS; VIA |EU/1/21/1618/010"
click at [256, 134] on button "Save" at bounding box center [250, 137] width 24 height 12
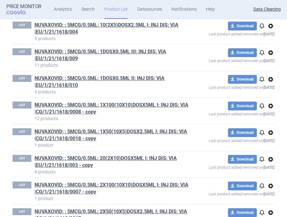
click at [272, 109] on span "options" at bounding box center [271, 106] width 8 height 8
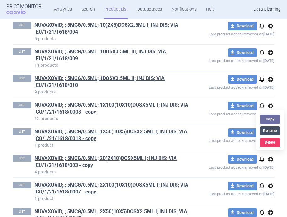
click at [268, 131] on button "Rename" at bounding box center [270, 131] width 20 height 9
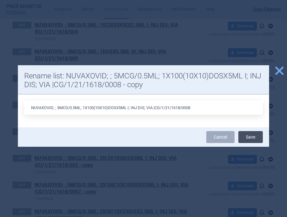
type input "NUVAXOVID; ; 5MCG/0.5ML; 1X100(10X10)DOSX5ML I; INJ DIS; VIA |CG/1/21/1618/0008"
click at [255, 135] on button "Save" at bounding box center [250, 137] width 24 height 12
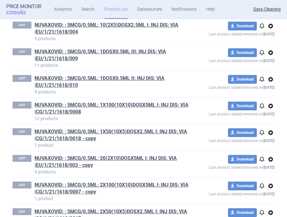
click at [270, 134] on span "options" at bounding box center [271, 133] width 8 height 8
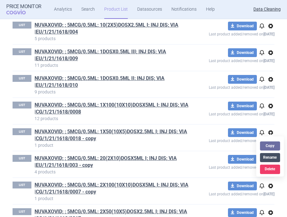
click at [270, 155] on button "Rename" at bounding box center [270, 157] width 20 height 9
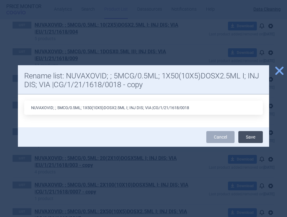
type input "NUVAXOVID; ; 5MCG/0.5ML; 1X50(10X5)DOSX2.5ML I; INJ DIS; VIA |CG/1/21/1618/0018"
click at [246, 138] on button "Save" at bounding box center [250, 137] width 24 height 12
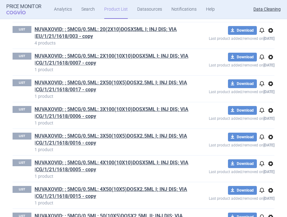
scroll to position [499, 0]
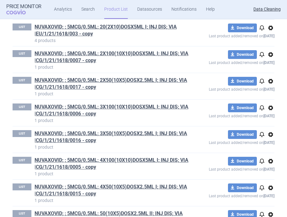
click at [272, 27] on span "options" at bounding box center [271, 28] width 8 height 8
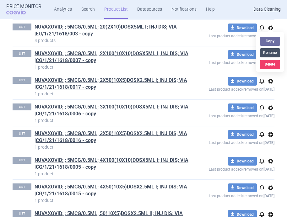
click at [266, 54] on button "Rename" at bounding box center [270, 52] width 20 height 9
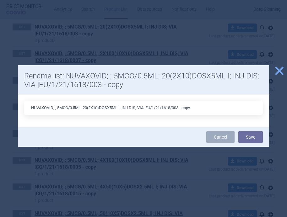
drag, startPoint x: 200, startPoint y: 107, endPoint x: 183, endPoint y: 106, distance: 17.3
click at [183, 106] on input "NUVAXOVID; ; 5MCG/0.5ML; 20(2X10)DOSX5ML I; INJ DIS; VIA |EU/1/21/1618/003 - co…" at bounding box center [143, 108] width 239 height 14
type input "NUVAXOVID; ; 5MCG/0.5ML; 20(2X10)DOSX5ML I; INJ DIS; VIA |EU/1/21/1618/003"
click at [249, 138] on button "Save" at bounding box center [250, 137] width 24 height 12
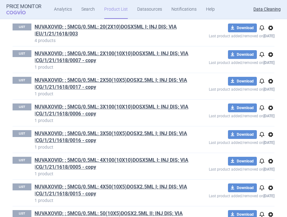
click at [271, 54] on span "options" at bounding box center [271, 55] width 8 height 8
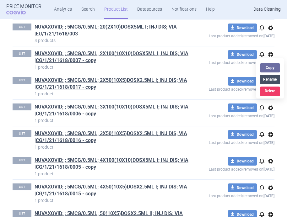
click at [272, 81] on button "Rename" at bounding box center [270, 79] width 20 height 9
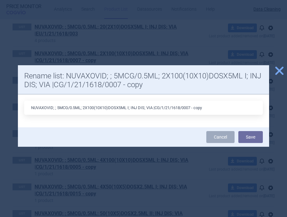
drag, startPoint x: 206, startPoint y: 107, endPoint x: 194, endPoint y: 107, distance: 11.9
click at [194, 107] on input "NUVAXOVID; ; 5MCG/0.5ML; 2X100(10X10)DOSX5ML I; INJ DIS; VIA |CG/1/21/1618/0007…" at bounding box center [143, 108] width 239 height 14
type input "NUVAXOVID; ; 5MCG/0.5ML; 2X100(10X10)DOSX5ML I; INJ DIS; VIA |CG/1/21/1618/0007"
click at [252, 137] on button "Save" at bounding box center [250, 137] width 24 height 12
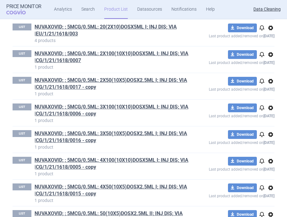
click at [272, 83] on span "options" at bounding box center [271, 82] width 8 height 8
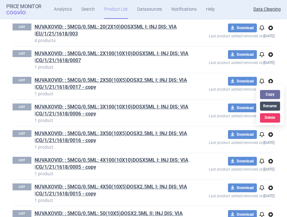
click at [272, 107] on button "Rename" at bounding box center [270, 106] width 20 height 9
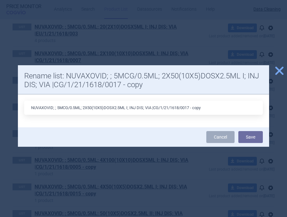
drag, startPoint x: 209, startPoint y: 108, endPoint x: 192, endPoint y: 108, distance: 17.3
click at [192, 108] on input "NUVAXOVID; ; 5MCG/0.5ML; 2X50(10X5)DOSX2.5ML I; INJ DIS; VIA |CG/1/21/1618/0017…" at bounding box center [143, 108] width 239 height 14
type input "NUVAXOVID; ; 5MCG/0.5ML; 2X50(10X5)DOSX2.5ML I; INJ DIS; VIA |CG/1/21/1618/0017"
click at [246, 137] on button "Save" at bounding box center [250, 137] width 24 height 12
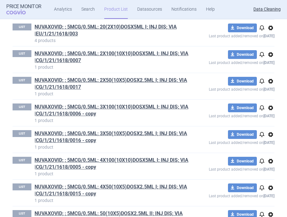
click at [268, 109] on span "options" at bounding box center [271, 108] width 8 height 8
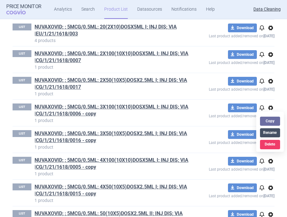
click at [270, 132] on button "Rename" at bounding box center [270, 132] width 20 height 9
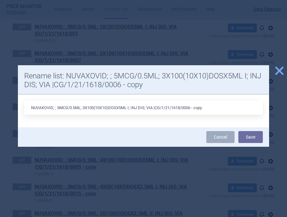
drag, startPoint x: 210, startPoint y: 110, endPoint x: 195, endPoint y: 109, distance: 14.8
click at [195, 109] on input "NUVAXOVID; ; 5MCG/0.5ML; 3X100(10X10)DOSX5ML I; INJ DIS; VIA |CG/1/21/1618/0006…" at bounding box center [143, 108] width 239 height 14
type input "NUVAXOVID; ; 5MCG/0.5ML; 3X100(10X10)DOSX5ML I; INJ DIS; VIA |CG/1/21/1618/0006"
click at [246, 138] on button "Save" at bounding box center [250, 137] width 24 height 12
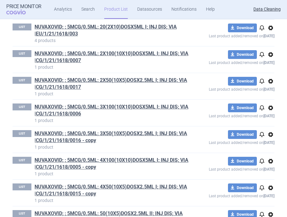
click at [271, 136] on span "options" at bounding box center [271, 135] width 8 height 8
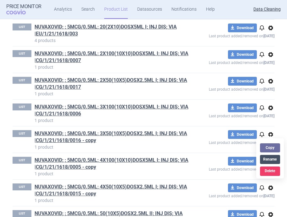
click at [266, 160] on button "Rename" at bounding box center [270, 159] width 20 height 9
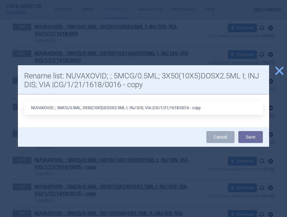
drag, startPoint x: 213, startPoint y: 108, endPoint x: 193, endPoint y: 108, distance: 19.8
click at [193, 108] on input "NUVAXOVID; ; 5MCG/0.5ML; 3X50(10X5)DOSX2.5ML I; INJ DIS; VIA |CG/1/21/1618/0016…" at bounding box center [143, 108] width 239 height 14
type input "NUVAXOVID; ; 5MCG/0.5ML; 3X50(10X5)DOSX2.5ML I; INJ DIS; VIA |CG/1/21/1618/0016"
click at [256, 135] on button "Save" at bounding box center [250, 137] width 24 height 12
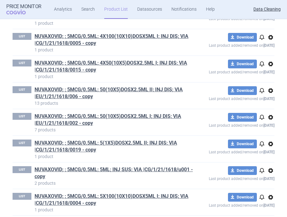
scroll to position [624, 0]
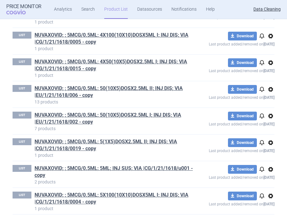
click at [270, 36] on span "options" at bounding box center [271, 36] width 8 height 8
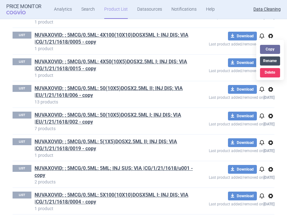
click at [270, 63] on button "Rename" at bounding box center [270, 61] width 20 height 9
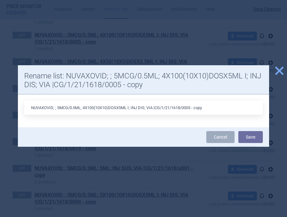
drag, startPoint x: 218, startPoint y: 107, endPoint x: 195, endPoint y: 107, distance: 22.9
click at [195, 107] on input "NUVAXOVID; ; 5MCG/0.5ML; 4X100(10X10)DOSX5ML I; INJ DIS; VIA |CG/1/21/1618/0005…" at bounding box center [143, 108] width 239 height 14
type input "NUVAXOVID; ; 5MCG/0.5ML; 4X100(10X10)DOSX5ML I; INJ DIS; VIA |CG/1/21/1618/0005"
click at [250, 141] on button "Save" at bounding box center [250, 137] width 24 height 12
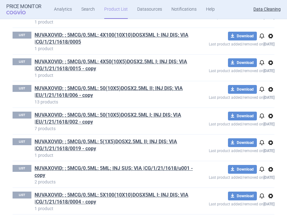
click at [269, 63] on span "options" at bounding box center [271, 63] width 8 height 8
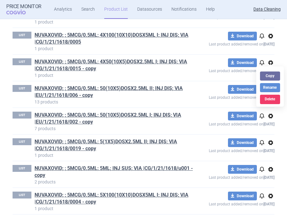
click at [268, 92] on div "Copy Rename Delete" at bounding box center [270, 87] width 28 height 40
click at [268, 90] on button "Rename" at bounding box center [270, 87] width 20 height 9
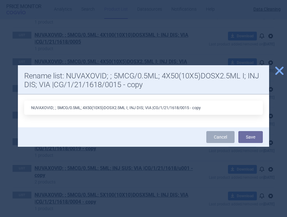
drag, startPoint x: 206, startPoint y: 106, endPoint x: 193, endPoint y: 106, distance: 12.6
click at [193, 106] on input "NUVAXOVID; ; 5MCG/0.5ML; 4X50(10X5)DOSX2.5ML I; INJ DIS; VIA |CG/1/21/1618/0015…" at bounding box center [143, 108] width 239 height 14
type input "NUVAXOVID; ; 5MCG/0.5ML; 4X50(10X5)DOSX2.5ML I; INJ DIS; VIA |CG/1/21/1618/0015"
click at [257, 132] on button "Save" at bounding box center [250, 137] width 24 height 12
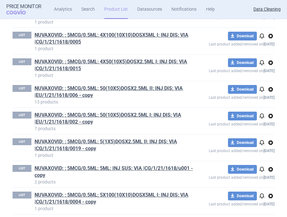
click at [271, 92] on span "options" at bounding box center [271, 90] width 8 height 8
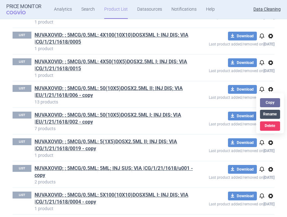
click at [270, 114] on button "Rename" at bounding box center [270, 114] width 20 height 9
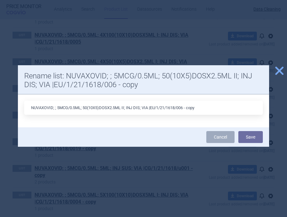
click at [205, 107] on input "NUVAXOVID; ; 5MCG/0.5ML; 50(10X5)DOSX2.5ML II; INJ DIS; VIA |EU/1/21/1618/006 -…" at bounding box center [143, 108] width 239 height 14
type input "NUVAXOVID; ; 5MCG/0.5ML; 50(10X5)DOSX2.5ML II; INJ DIS; VIA |EU/1/21/1618/006"
click at [247, 138] on button "Save" at bounding box center [250, 137] width 24 height 12
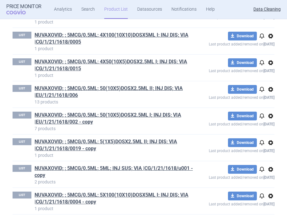
click at [272, 116] on span "options" at bounding box center [271, 116] width 8 height 8
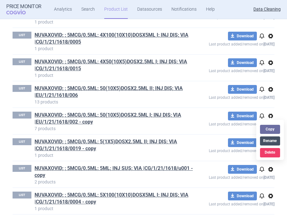
click at [268, 138] on button "Rename" at bounding box center [270, 141] width 20 height 9
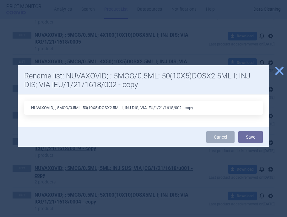
drag, startPoint x: 200, startPoint y: 106, endPoint x: 187, endPoint y: 105, distance: 12.9
click at [187, 105] on input "NUVAXOVID; ; 5MCG/0.5ML; 50(10X5)DOSX2.5ML I; INJ DIS; VIA |EU/1/21/1618/002 - …" at bounding box center [143, 108] width 239 height 14
type input "NUVAXOVID; ; 5MCG/0.5ML; 50(10X5)DOSX2.5ML I; INJ DIS; VIA |EU/1/21/1618/002"
click at [253, 137] on button "Save" at bounding box center [250, 137] width 24 height 12
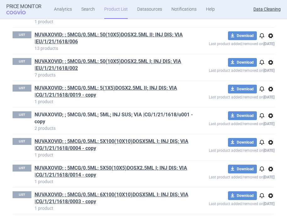
scroll to position [679, 0]
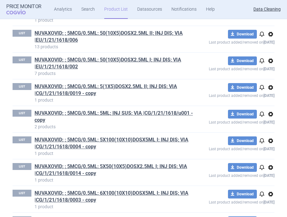
click at [271, 88] on span "options" at bounding box center [271, 88] width 8 height 8
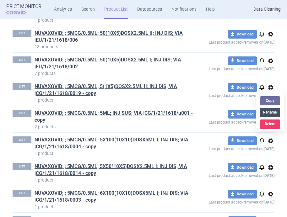
click at [268, 112] on button "Rename" at bounding box center [270, 112] width 20 height 9
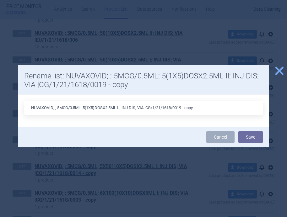
drag, startPoint x: 202, startPoint y: 109, endPoint x: 184, endPoint y: 109, distance: 17.6
click at [184, 109] on input "NUVAXOVID; ; 5MCG/0.5ML; 5(1X5)DOSX2.5ML II; INJ DIS; VIA |CG/1/21/1618/0019 - …" at bounding box center [143, 108] width 239 height 14
type input "NUVAXOVID; ; 5MCG/0.5ML; 5(1X5)DOSX2.5ML II; INJ DIS; VIA |CG/1/21/1618/0019"
click at [257, 137] on button "Save" at bounding box center [250, 137] width 24 height 12
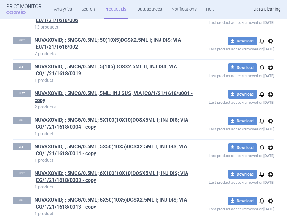
scroll to position [705, 0]
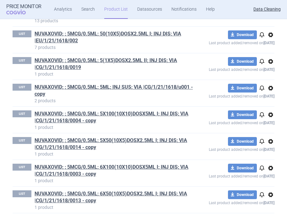
click at [270, 88] on span "options" at bounding box center [271, 88] width 8 height 8
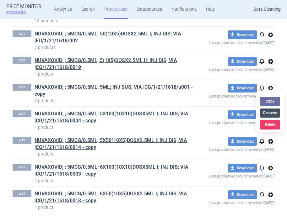
click at [269, 112] on button "Rename" at bounding box center [270, 113] width 20 height 9
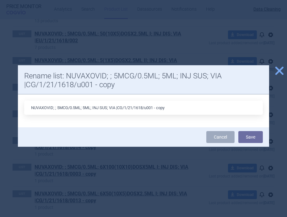
drag, startPoint x: 174, startPoint y: 110, endPoint x: 156, endPoint y: 108, distance: 17.7
click at [156, 108] on input "NUVAXOVID; ; 5MCG/0.5ML; 5ML; INJ SUS; VIA |CG/1/21/1618/u001 - copy" at bounding box center [143, 108] width 239 height 14
type input "NUVAXOVID; ; 5MCG/0.5ML; 5ML; INJ SUS; VIA |CG/1/21/1618/u001"
click at [254, 139] on button "Save" at bounding box center [250, 137] width 24 height 12
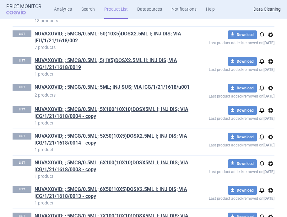
click at [272, 111] on span "options" at bounding box center [271, 111] width 8 height 8
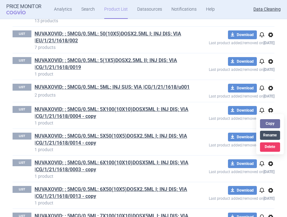
click at [269, 134] on button "Rename" at bounding box center [270, 135] width 20 height 9
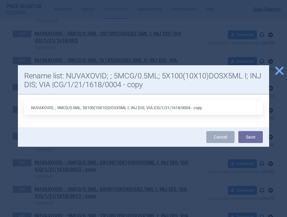
drag, startPoint x: 208, startPoint y: 107, endPoint x: 197, endPoint y: 107, distance: 11.3
click at [197, 107] on input "NUVAXOVID; ; 5MCG/0.5ML; 5X100(10X10)DOSX5ML I; INJ DIS; VIA |CG/1/21/1618/0004…" at bounding box center [143, 108] width 239 height 14
type input "NUVAXOVID; ; 5MCG/0.5ML; 5X100(10X10)DOSX5ML I; INJ DIS; VIA |CG/1/21/1618/0004"
click at [243, 135] on button "Save" at bounding box center [250, 137] width 24 height 12
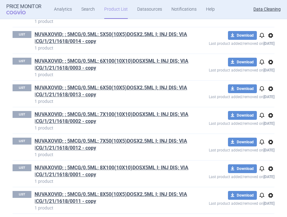
scroll to position [808, 0]
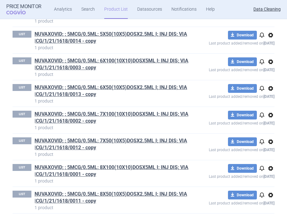
click at [269, 35] on span "options" at bounding box center [271, 35] width 8 height 8
click at [269, 56] on button "Rename" at bounding box center [270, 60] width 20 height 9
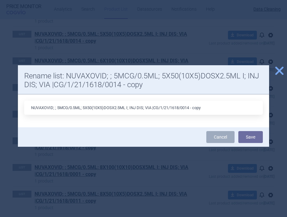
drag, startPoint x: 208, startPoint y: 106, endPoint x: 193, endPoint y: 106, distance: 15.4
click at [193, 106] on input "NUVAXOVID; ; 5MCG/0.5ML; 5X50(10X5)DOSX2.5ML I; INJ DIS; VIA |CG/1/21/1618/0014…" at bounding box center [143, 108] width 239 height 14
type input "NUVAXOVID; ; 5MCG/0.5ML; 5X50(10X5)DOSX2.5ML I; INJ DIS; VIA |CG/1/21/1618/0014"
click at [262, 141] on button "Save" at bounding box center [250, 137] width 24 height 12
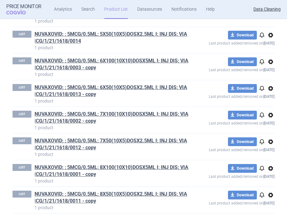
click at [271, 62] on span "options" at bounding box center [271, 62] width 8 height 8
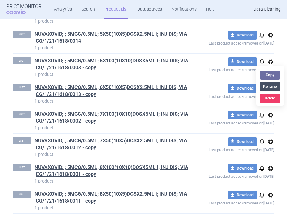
click at [271, 87] on button "Rename" at bounding box center [270, 86] width 20 height 9
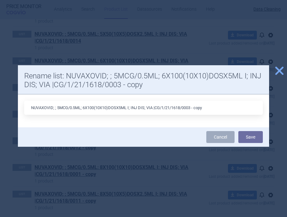
drag, startPoint x: 213, startPoint y: 105, endPoint x: 194, endPoint y: 105, distance: 19.2
click at [194, 105] on input "NUVAXOVID; ; 5MCG/0.5ML; 6X100(10X10)DOSX5ML I; INJ DIS; VIA |CG/1/21/1618/0003…" at bounding box center [143, 108] width 239 height 14
drag, startPoint x: 208, startPoint y: 107, endPoint x: 194, endPoint y: 108, distance: 14.1
click at [194, 108] on input "NUVAXOVID; ; 5MCG/0.5ML; 6X100(10X10)DOSX5ML I; INJ DIS; VIA |CG/1/21/1618/0003…" at bounding box center [143, 108] width 239 height 14
type input "NUVAXOVID; ; 5MCG/0.5ML; 6X100(10X10)DOSX5ML I; INJ DIS; VIA |CG/1/21/1618/0003"
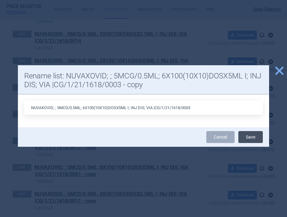
click at [253, 137] on button "Save" at bounding box center [250, 137] width 24 height 12
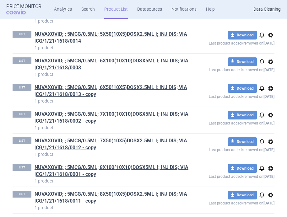
click at [271, 89] on span "options" at bounding box center [271, 89] width 8 height 8
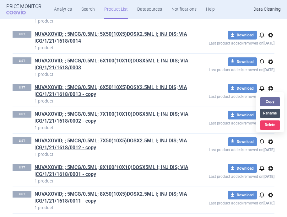
click at [269, 113] on button "Rename" at bounding box center [270, 113] width 20 height 9
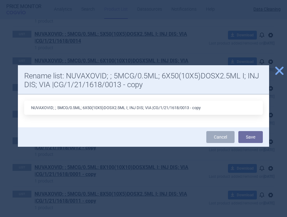
drag, startPoint x: 209, startPoint y: 109, endPoint x: 192, endPoint y: 109, distance: 17.3
click at [192, 109] on input "NUVAXOVID; ; 5MCG/0.5ML; 6X50(10X5)DOSX2.5ML I; INJ DIS; VIA |CG/1/21/1618/0013…" at bounding box center [143, 108] width 239 height 14
type input "NUVAXOVID; ; 5MCG/0.5ML; 6X50(10X5)DOSX2.5ML I; INJ DIS; VIA |CG/1/21/1618/0013"
click at [250, 139] on button "Save" at bounding box center [250, 137] width 24 height 12
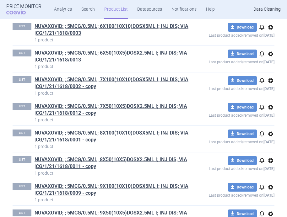
scroll to position [864, 0]
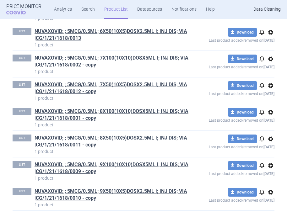
click at [271, 58] on span "options" at bounding box center [271, 59] width 8 height 8
click at [268, 84] on button "Rename" at bounding box center [270, 83] width 20 height 9
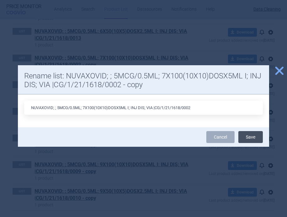
type input "NUVAXOVID; ; 5MCG/0.5ML; 7X100(10X10)DOSX5ML I; INJ DIS; VIA |CG/1/21/1618/0002"
click at [255, 137] on button "Save" at bounding box center [250, 137] width 24 height 12
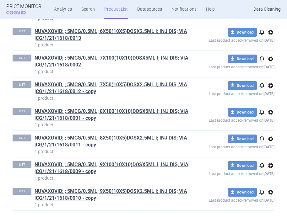
click at [271, 86] on span "options" at bounding box center [271, 86] width 8 height 8
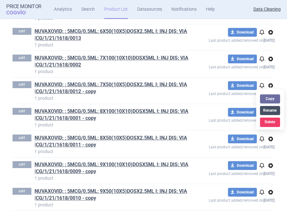
click at [270, 111] on button "Rename" at bounding box center [270, 110] width 20 height 9
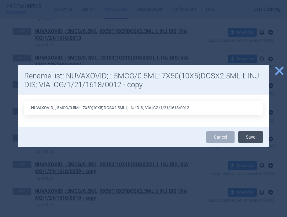
type input "NUVAXOVID; ; 5MCG/0.5ML; 7X50(10X5)DOSX2.5ML I; INJ DIS; VIA |CG/1/21/1618/0012"
click at [256, 139] on button "Save" at bounding box center [250, 137] width 24 height 12
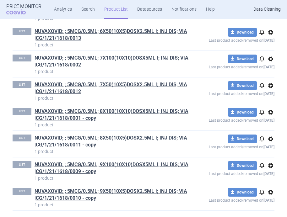
click at [271, 113] on span "options" at bounding box center [271, 113] width 8 height 8
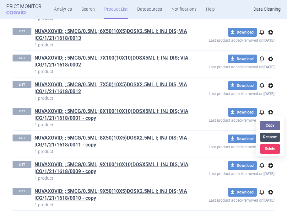
click at [267, 137] on button "Rename" at bounding box center [270, 137] width 20 height 9
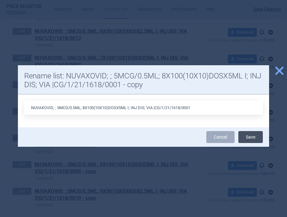
type input "NUVAXOVID; ; 5MCG/0.5ML; 8X100(10X10)DOSX5ML I; INJ DIS; VIA |CG/1/21/1618/0001"
click at [249, 140] on button "Save" at bounding box center [250, 137] width 24 height 12
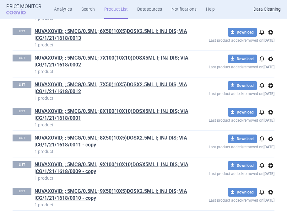
click at [267, 138] on span "options" at bounding box center [271, 139] width 8 height 8
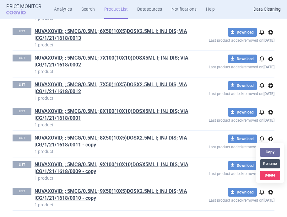
click at [274, 166] on button "Rename" at bounding box center [270, 163] width 20 height 9
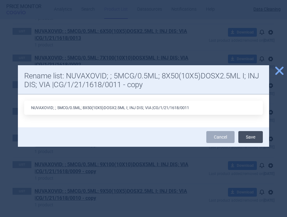
type input "NUVAXOVID; ; 5MCG/0.5ML; 8X50(10X5)DOSX2.5ML I; INJ DIS; VIA |CG/1/21/1618/0011"
click at [254, 137] on button "Save" at bounding box center [250, 137] width 24 height 12
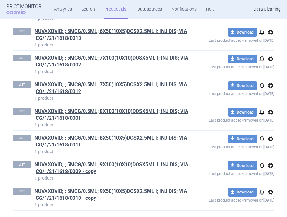
click at [271, 166] on span "options" at bounding box center [271, 166] width 8 height 8
click at [269, 192] on button "Rename" at bounding box center [270, 190] width 20 height 9
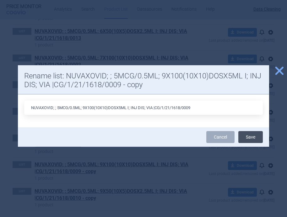
type input "NUVAXOVID; ; 5MCG/0.5ML; 9X100(10X10)DOSX5ML I; INJ DIS; VIA |CG/1/21/1618/0009"
click at [254, 132] on button "Save" at bounding box center [250, 137] width 24 height 12
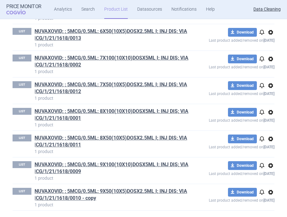
click at [269, 193] on span "options" at bounding box center [271, 193] width 8 height 8
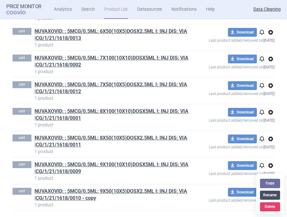
click at [268, 199] on button "Rename" at bounding box center [270, 195] width 20 height 9
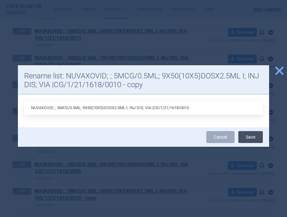
type input "NUVAXOVID; ; 5MCG/0.5ML; 9X50(10X5)DOSX2.5ML I; INJ DIS; VIA |CG/1/21/1618/0010"
click at [248, 137] on button "Save" at bounding box center [250, 137] width 24 height 12
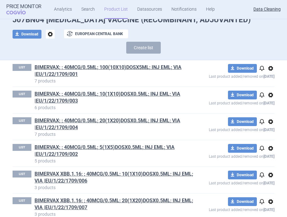
scroll to position [12, 0]
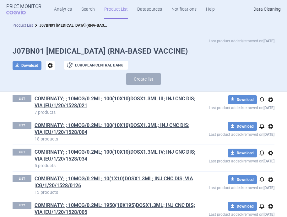
click at [101, 36] on div "Last product added/removed on 24 Sept J07BN01 COVID-19 (RNA-BASED VACCINE) down…" at bounding box center [143, 62] width 287 height 60
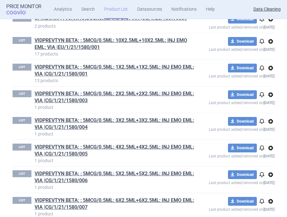
scroll to position [7627, 0]
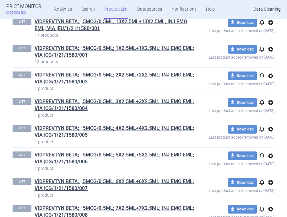
click at [272, 26] on span "options" at bounding box center [271, 23] width 8 height 8
click at [270, 47] on button "Copy" at bounding box center [270, 44] width 20 height 9
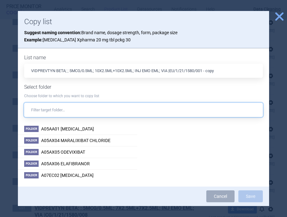
click at [97, 109] on input "text" at bounding box center [143, 110] width 239 height 14
paste input "J07BN04"
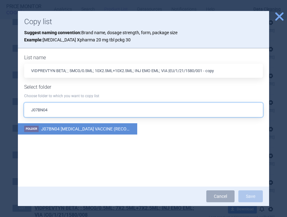
type input "J07BN04"
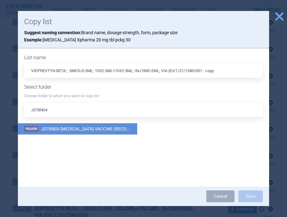
click at [85, 127] on span "J07BN04 [MEDICAL_DATA] VACCINE (RECOMBINANT, ADJUVANTED)" at bounding box center [108, 129] width 135 height 5
click at [250, 196] on button "Save" at bounding box center [250, 197] width 24 height 12
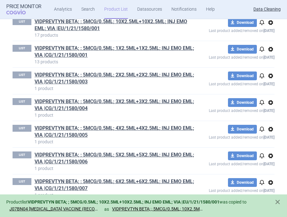
click at [273, 26] on span "options" at bounding box center [271, 23] width 8 height 8
click at [272, 67] on button "Delete" at bounding box center [270, 67] width 20 height 9
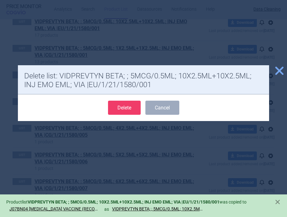
click at [132, 110] on button "Delete" at bounding box center [124, 108] width 33 height 14
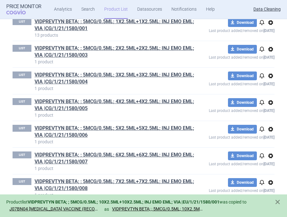
click at [270, 26] on span "options" at bounding box center [271, 23] width 8 height 8
click at [270, 45] on button "Copy" at bounding box center [270, 44] width 20 height 9
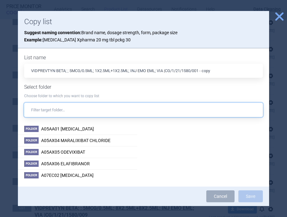
click at [118, 110] on input "text" at bounding box center [143, 110] width 239 height 14
paste input "J07BN04"
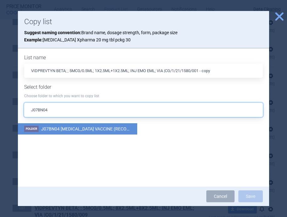
type input "J07BN04"
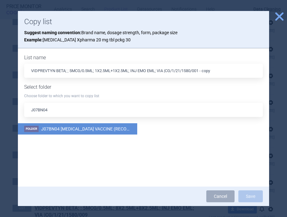
click at [104, 127] on span "J07BN04 [MEDICAL_DATA] VACCINE (RECOMBINANT, ADJUVANTED)" at bounding box center [108, 129] width 135 height 5
click at [249, 196] on button "Save" at bounding box center [250, 197] width 24 height 12
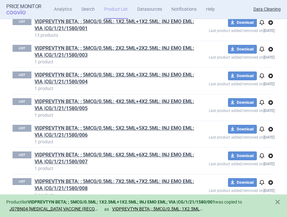
click at [271, 26] on span "options" at bounding box center [271, 23] width 8 height 8
click at [272, 66] on button "Delete" at bounding box center [270, 67] width 20 height 9
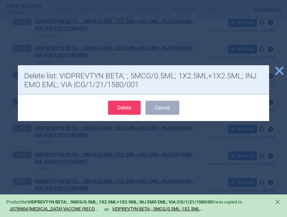
click at [124, 109] on button "Delete" at bounding box center [124, 108] width 33 height 14
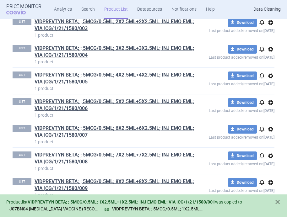
click at [273, 26] on span "options" at bounding box center [271, 23] width 8 height 8
click at [273, 43] on button "Copy" at bounding box center [270, 44] width 20 height 9
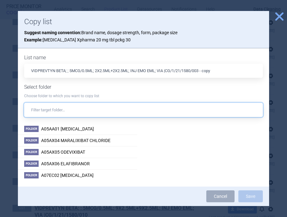
click at [146, 117] on input "text" at bounding box center [143, 110] width 239 height 14
paste input "J07BN04"
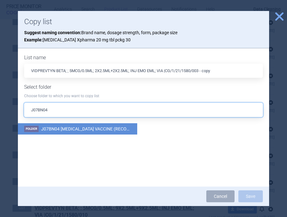
type input "J07BN04"
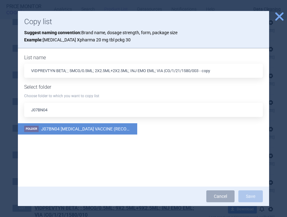
click at [123, 126] on li "Folder J07BN04 COVID-19 VACCINE (RECOMBINANT, ADJUVANTED)" at bounding box center [77, 128] width 119 height 11
click at [255, 194] on button "Save" at bounding box center [250, 197] width 24 height 12
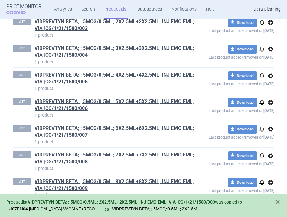
click at [272, 26] on span "options" at bounding box center [271, 23] width 8 height 8
click at [273, 69] on button "Delete" at bounding box center [270, 67] width 20 height 9
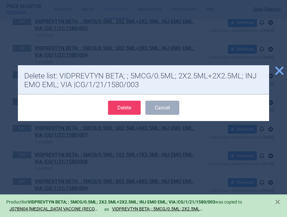
click at [124, 108] on button "Delete" at bounding box center [124, 108] width 33 height 14
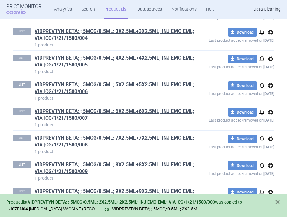
scroll to position [7626, 0]
click at [270, 34] on span "options" at bounding box center [271, 33] width 8 height 8
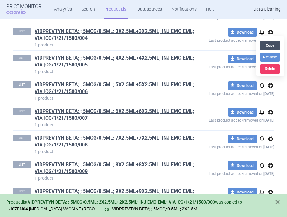
click at [270, 47] on button "Copy" at bounding box center [270, 45] width 20 height 9
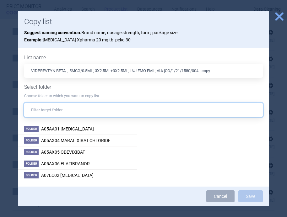
click at [145, 110] on input "text" at bounding box center [143, 110] width 239 height 14
paste input "J07BN04"
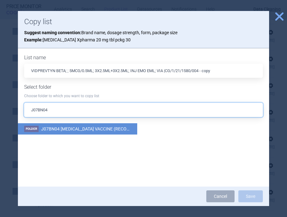
type input "J07BN04"
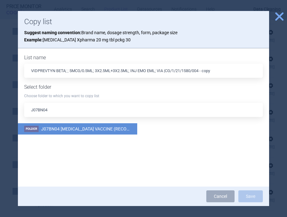
click at [118, 129] on span "J07BN04 [MEDICAL_DATA] VACCINE (RECOMBINANT, ADJUVANTED)" at bounding box center [108, 129] width 135 height 5
click at [250, 193] on button "Save" at bounding box center [250, 197] width 24 height 12
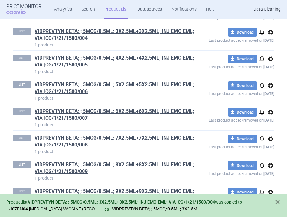
click at [270, 30] on span "options" at bounding box center [271, 33] width 8 height 8
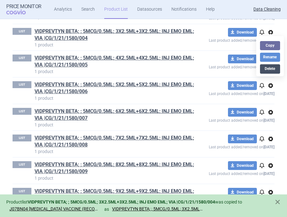
click at [271, 68] on button "Delete" at bounding box center [270, 68] width 20 height 9
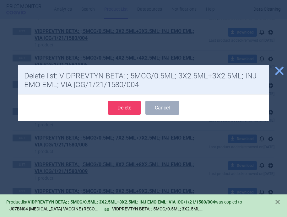
click at [129, 106] on button "Delete" at bounding box center [124, 108] width 33 height 14
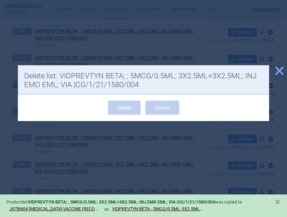
scroll to position [7599, 0]
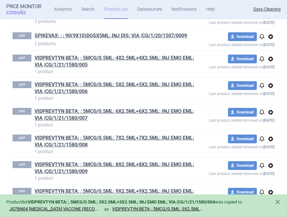
click at [272, 59] on span "options" at bounding box center [271, 59] width 8 height 8
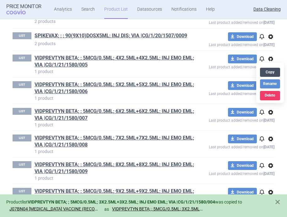
click at [271, 73] on button "Copy" at bounding box center [270, 72] width 20 height 9
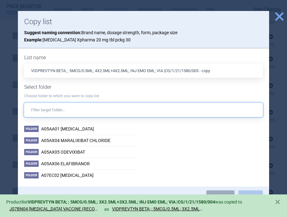
click at [151, 111] on input "text" at bounding box center [143, 110] width 239 height 14
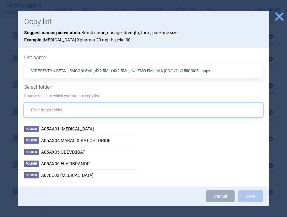
paste input "J07BN04"
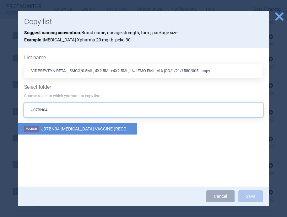
type input "J07BN04"
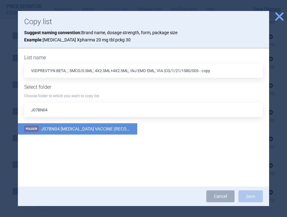
click at [115, 130] on span "J07BN04 [MEDICAL_DATA] VACCINE (RECOMBINANT, ADJUVANTED)" at bounding box center [108, 129] width 135 height 5
click at [253, 196] on button "Save" at bounding box center [250, 197] width 24 height 12
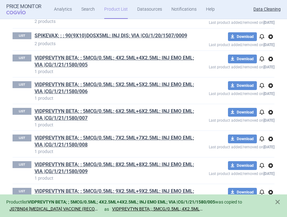
click at [273, 58] on span "options" at bounding box center [271, 59] width 8 height 8
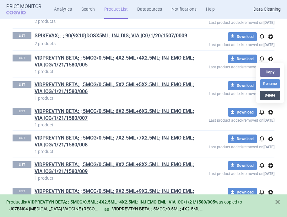
click at [273, 98] on button "Delete" at bounding box center [270, 95] width 20 height 9
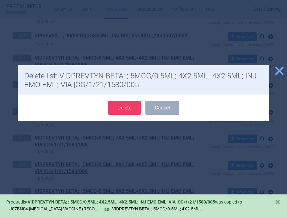
click at [125, 105] on button "Delete" at bounding box center [124, 108] width 33 height 14
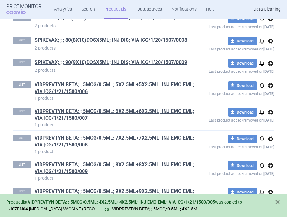
scroll to position [7573, 0]
click at [273, 85] on span "options" at bounding box center [271, 86] width 8 height 8
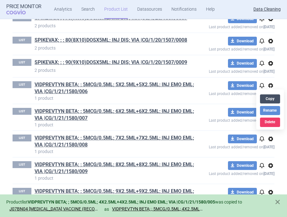
click at [270, 99] on button "Copy" at bounding box center [270, 99] width 20 height 9
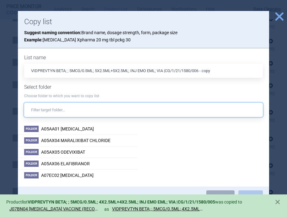
click at [165, 115] on input "text" at bounding box center [143, 110] width 239 height 14
paste input "J07BN04"
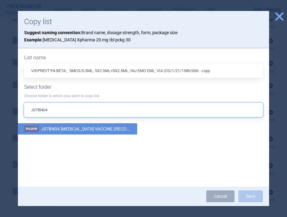
type input "J07BN04"
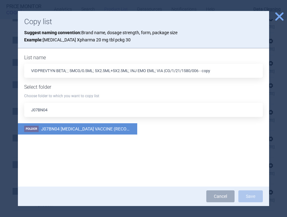
click at [117, 124] on li "Folder J07BN04 COVID-19 VACCINE (RECOMBINANT, ADJUVANTED)" at bounding box center [77, 128] width 119 height 11
click at [256, 197] on button "Save" at bounding box center [250, 197] width 24 height 12
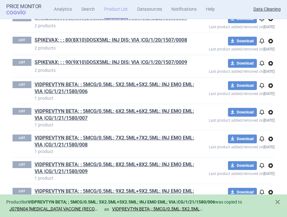
click at [272, 86] on span "options" at bounding box center [271, 86] width 8 height 8
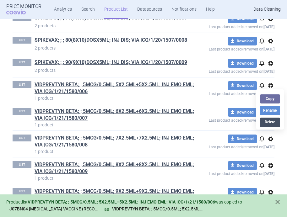
click at [273, 122] on button "Delete" at bounding box center [270, 122] width 20 height 9
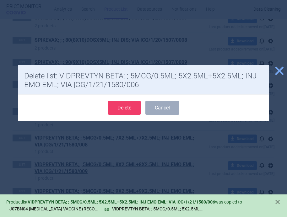
click at [127, 107] on button "Delete" at bounding box center [124, 108] width 33 height 14
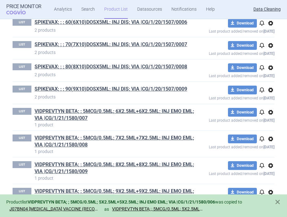
scroll to position [7546, 0]
click at [270, 113] on span "options" at bounding box center [271, 113] width 8 height 8
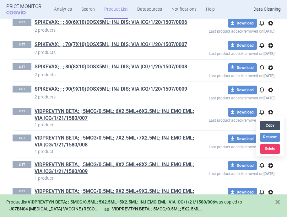
click at [273, 127] on button "Copy" at bounding box center [270, 125] width 20 height 9
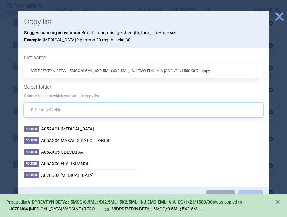
click at [157, 107] on input "text" at bounding box center [143, 110] width 239 height 14
paste input "J07BN04"
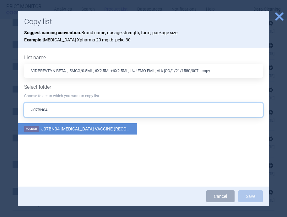
type input "J07BN04"
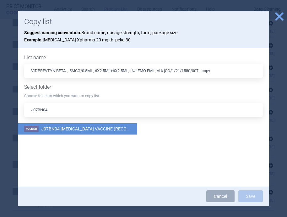
click at [114, 130] on span "J07BN04 [MEDICAL_DATA] VACCINE (RECOMBINANT, ADJUVANTED)" at bounding box center [108, 129] width 135 height 5
click at [254, 197] on button "Save" at bounding box center [250, 197] width 24 height 12
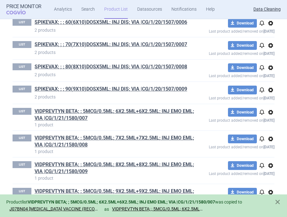
click at [273, 112] on span "options" at bounding box center [271, 113] width 8 height 8
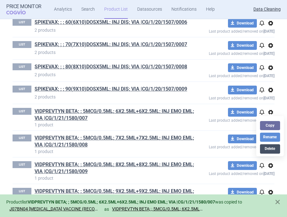
click at [271, 148] on button "Delete" at bounding box center [270, 148] width 20 height 9
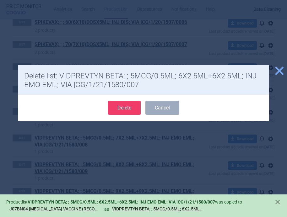
click at [119, 107] on button "Delete" at bounding box center [124, 108] width 33 height 14
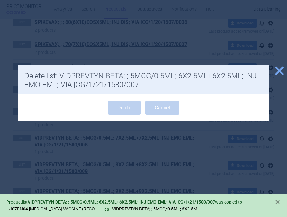
scroll to position [7519, 0]
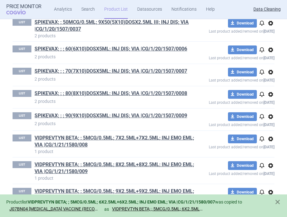
click at [270, 137] on span "options" at bounding box center [271, 139] width 8 height 8
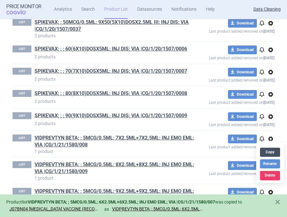
click at [271, 151] on button "Copy" at bounding box center [270, 152] width 20 height 9
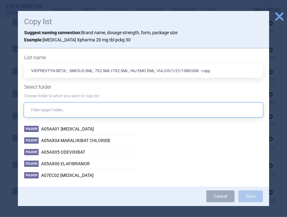
click at [138, 111] on input "text" at bounding box center [143, 110] width 239 height 14
paste input "J07BN04"
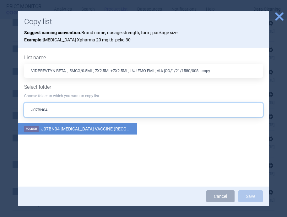
type input "J07BN04"
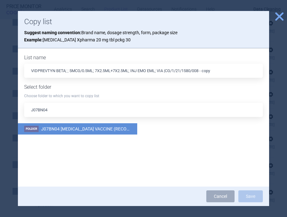
click at [116, 130] on span "J07BN04 [MEDICAL_DATA] VACCINE (RECOMBINANT, ADJUVANTED)" at bounding box center [108, 129] width 135 height 5
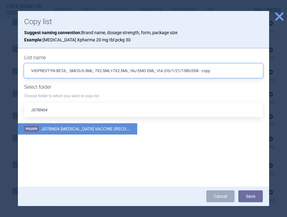
click at [218, 69] on input "VIDPREVTYN BETA; ; 5MCG/0.5ML; 7X2.5ML+7X2.5ML; INJ EMO EML; VIA |CG/1/21/1580/…" at bounding box center [143, 71] width 239 height 14
type input "VIDPREVTYN BETA; ; 5MCG/0.5ML; 7X2.5ML+7X2.5ML; INJ EMO EML; VIA |CG/1/21/1580/…"
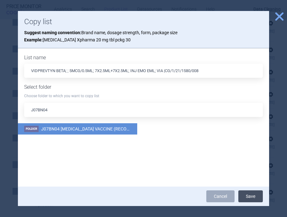
click at [257, 197] on button "Save" at bounding box center [250, 197] width 24 height 12
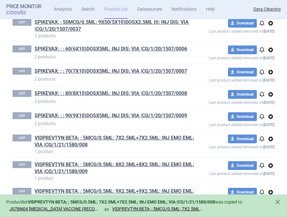
click at [270, 138] on span "options" at bounding box center [271, 139] width 8 height 8
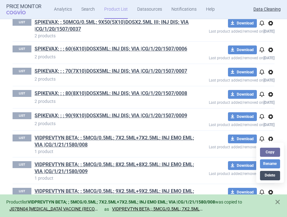
click at [268, 174] on button "Delete" at bounding box center [270, 175] width 20 height 9
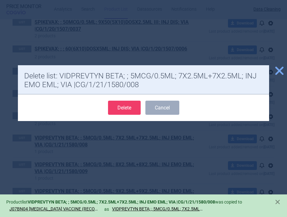
click at [124, 107] on button "Delete" at bounding box center [124, 108] width 33 height 14
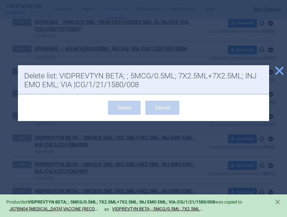
scroll to position [7493, 0]
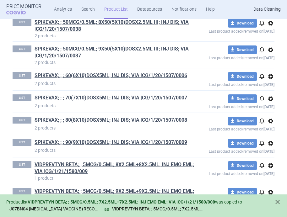
click at [270, 165] on span "options" at bounding box center [271, 166] width 8 height 8
click at [265, 181] on button "Copy" at bounding box center [270, 179] width 20 height 9
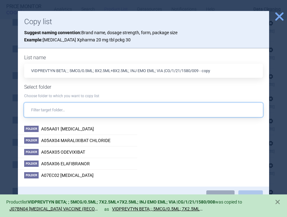
click at [155, 108] on input "text" at bounding box center [143, 110] width 239 height 14
paste input "J07BN04"
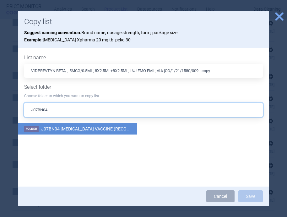
type input "J07BN04"
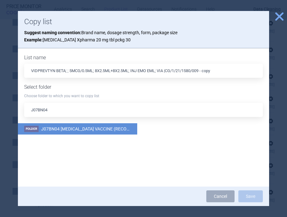
click at [119, 127] on span "J07BN04 [MEDICAL_DATA] VACCINE (RECOMBINANT, ADJUVANTED)" at bounding box center [108, 129] width 135 height 5
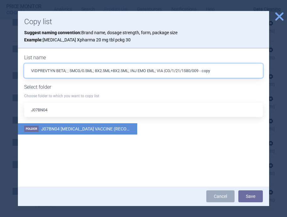
click at [221, 75] on input "VIDPREVTYN BETA; ; 5MCG/0.5ML; 8X2.5ML+8X2.5ML; INJ EMO EML; VIA |CG/1/21/1580/…" at bounding box center [143, 71] width 239 height 14
type input "VIDPREVTYN BETA; ; 5MCG/0.5ML; 8X2.5ML+8X2.5ML; INJ EMO EML; VIA |CG/1/21/1580/…"
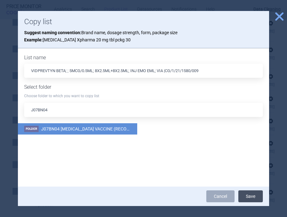
click at [253, 196] on button "Save" at bounding box center [250, 197] width 24 height 12
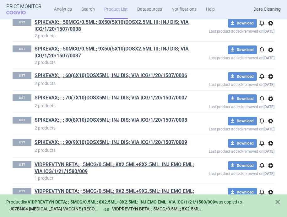
click at [269, 164] on span "options" at bounding box center [271, 166] width 8 height 8
click at [278, 204] on span at bounding box center [277, 202] width 6 height 6
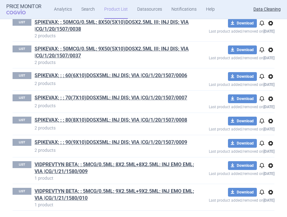
click at [270, 165] on span "options" at bounding box center [271, 166] width 8 height 8
click at [271, 203] on button "Delete" at bounding box center [270, 202] width 20 height 9
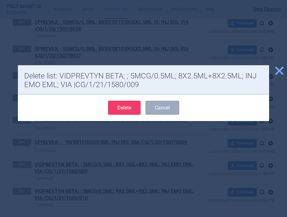
click at [129, 105] on button "Delete" at bounding box center [124, 108] width 33 height 14
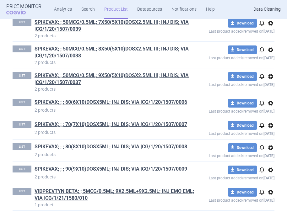
scroll to position [7466, 0]
click at [272, 194] on span "options" at bounding box center [271, 193] width 8 height 8
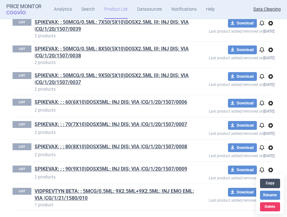
click at [272, 181] on button "Copy" at bounding box center [270, 183] width 20 height 9
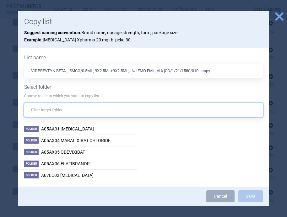
click at [106, 106] on input "text" at bounding box center [143, 110] width 239 height 14
paste input "J07BN04"
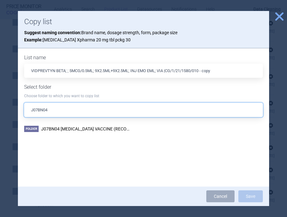
type input "J07BN04"
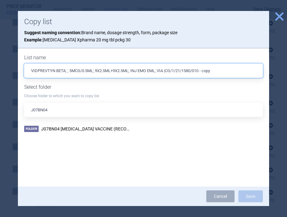
click at [219, 72] on input "VIDPREVTYN BETA; ; 5MCG/0.5ML; 9X2.5ML+9X2.5ML; INJ EMO EML; VIA |CG/1/21/1580/…" at bounding box center [143, 71] width 239 height 14
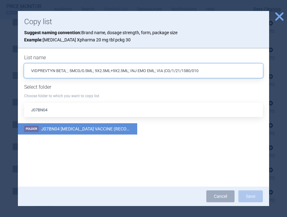
type input "VIDPREVTYN BETA; ; 5MCG/0.5ML; 9X2.5ML+9X2.5ML; INJ EMO EML; VIA |CG/1/21/1580/…"
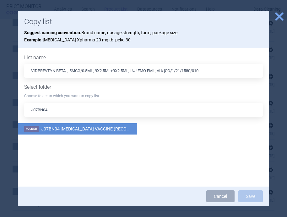
click at [109, 128] on span "J07BN04 [MEDICAL_DATA] VACCINE (RECOMBINANT, ADJUVANTED)" at bounding box center [108, 129] width 135 height 5
click at [248, 196] on button "Save" at bounding box center [250, 197] width 24 height 12
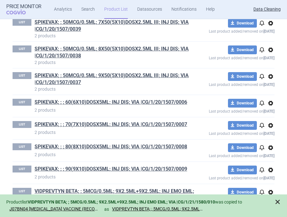
click at [278, 201] on span at bounding box center [277, 202] width 6 height 6
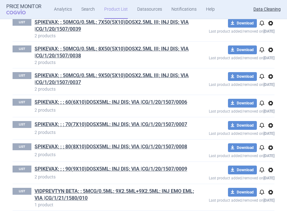
click at [268, 192] on span "options" at bounding box center [271, 193] width 8 height 8
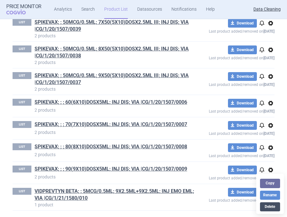
click at [269, 207] on button "Delete" at bounding box center [270, 207] width 20 height 9
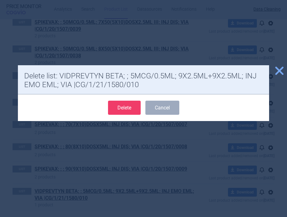
click at [134, 110] on button "Delete" at bounding box center [124, 108] width 33 height 14
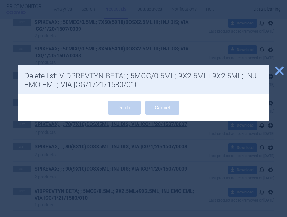
scroll to position [7439, 0]
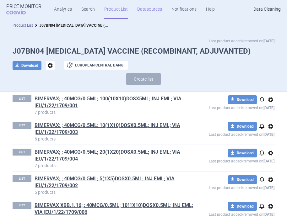
scroll to position [964, 0]
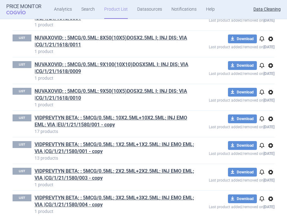
click at [271, 119] on span "options" at bounding box center [271, 119] width 8 height 8
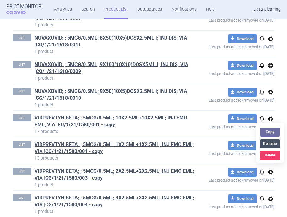
click at [273, 143] on button "Rename" at bounding box center [270, 143] width 20 height 9
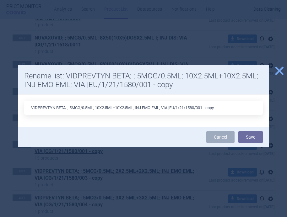
drag, startPoint x: 220, startPoint y: 110, endPoint x: 210, endPoint y: 110, distance: 10.4
click at [210, 110] on input "VIDPREVTYN BETA; ; 5MCG/0.5ML; 10X2.5ML+10X2.5ML; INJ EMO EML; VIA |EU/1/21/158…" at bounding box center [143, 108] width 239 height 14
type input "VIDPREVTYN BETA; ; 5MCG/0.5ML; 10X2.5ML+10X2.5ML; INJ EMO EML; VIA |EU/1/21/158…"
click at [257, 137] on button "Save" at bounding box center [250, 137] width 24 height 12
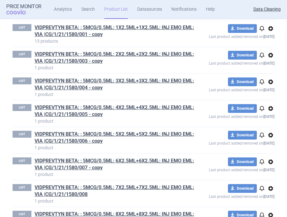
scroll to position [1081, 0]
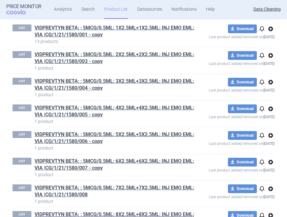
click at [273, 28] on span "options" at bounding box center [271, 29] width 8 height 8
click at [271, 56] on button "Rename" at bounding box center [270, 53] width 20 height 9
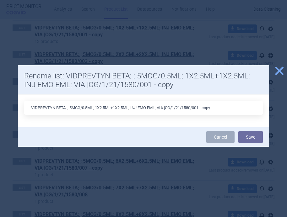
drag, startPoint x: 233, startPoint y: 109, endPoint x: 208, endPoint y: 109, distance: 24.8
click at [208, 109] on input "VIDPREVTYN BETA; ; 5MCG/0.5ML; 1X2.5ML+1X2.5ML; INJ EMO EML; VIA |CG/1/21/1580/…" at bounding box center [143, 108] width 239 height 14
type input "VIDPREVTYN BETA; ; 5MCG/0.5ML; 1X2.5ML+1X2.5ML; INJ EMO EML; VIA |CG/1/21/1580/…"
click at [247, 140] on button "Save" at bounding box center [250, 137] width 24 height 12
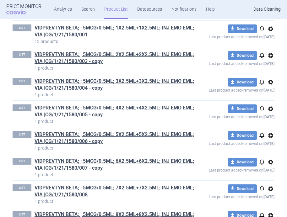
click at [272, 55] on span "options" at bounding box center [271, 56] width 8 height 8
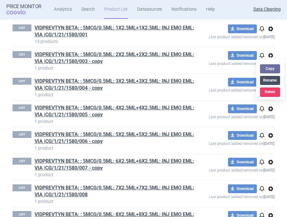
click at [269, 79] on button "Rename" at bounding box center [270, 80] width 20 height 9
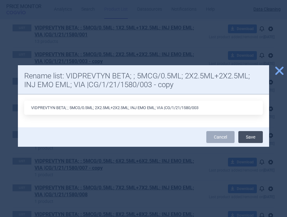
type input "VIDPREVTYN BETA; ; 5MCG/0.5ML; 2X2.5ML+2X2.5ML; INJ EMO EML; VIA |CG/1/21/1580/…"
click at [247, 138] on button "Save" at bounding box center [250, 137] width 24 height 12
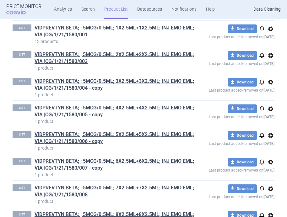
click at [272, 81] on span "options" at bounding box center [271, 82] width 8 height 8
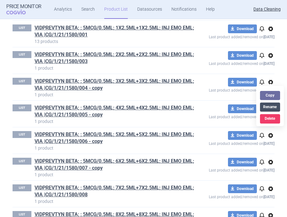
click at [272, 105] on button "Rename" at bounding box center [270, 107] width 20 height 9
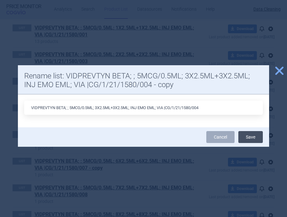
type input "VIDPREVTYN BETA; ; 5MCG/0.5ML; 3X2.5ML+3X2.5ML; INJ EMO EML; VIA |CG/1/21/1580/…"
click at [252, 137] on button "Save" at bounding box center [250, 137] width 24 height 12
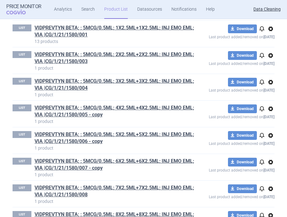
click at [272, 109] on span "options" at bounding box center [271, 109] width 8 height 8
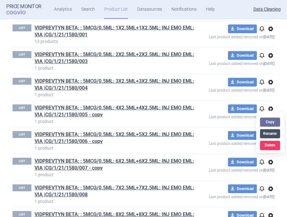
click at [272, 134] on button "Rename" at bounding box center [270, 133] width 20 height 9
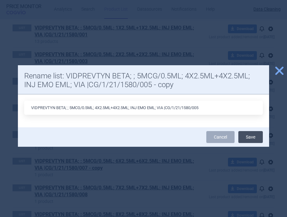
type input "VIDPREVTYN BETA; ; 5MCG/0.5ML; 4X2.5ML+4X2.5ML; INJ EMO EML; VIA |CG/1/21/1580/…"
click at [253, 139] on button "Save" at bounding box center [250, 137] width 24 height 12
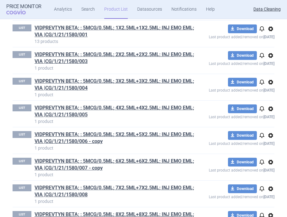
click at [270, 137] on span "options" at bounding box center [271, 136] width 8 height 8
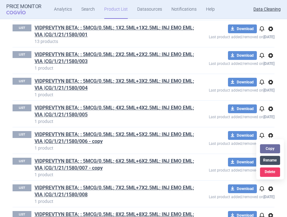
click at [271, 158] on button "Rename" at bounding box center [270, 160] width 20 height 9
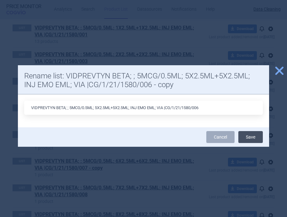
type input "VIDPREVTYN BETA; ; 5MCG/0.5ML; 5X2.5ML+5X2.5ML; INJ EMO EML; VIA |CG/1/21/1580/…"
click at [254, 136] on button "Save" at bounding box center [250, 137] width 24 height 12
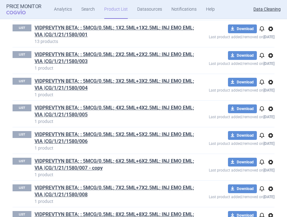
scroll to position [1131, 0]
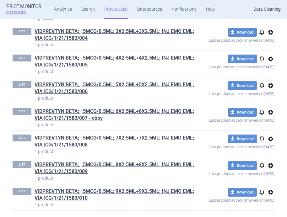
click at [273, 111] on span "options" at bounding box center [271, 113] width 8 height 8
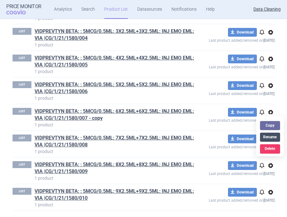
click at [271, 136] on button "Rename" at bounding box center [270, 137] width 20 height 9
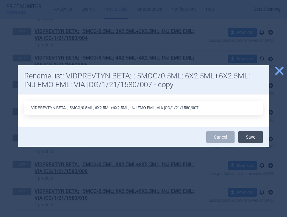
type input "VIDPREVTYN BETA; ; 5MCG/0.5ML; 6X2.5ML+6X2.5ML; INJ EMO EML; VIA |CG/1/21/1580/…"
click at [255, 135] on button "Save" at bounding box center [250, 137] width 24 height 12
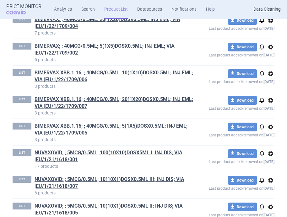
scroll to position [79, 0]
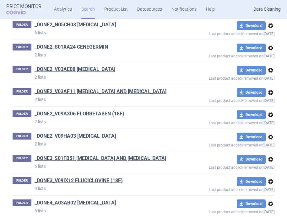
scroll to position [5175, 0]
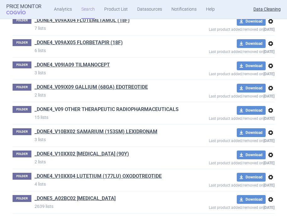
click at [90, 113] on link "_DONE4_V09 OTHER THERAPEUTIC RADIOPHARMACEUTICALS" at bounding box center [107, 109] width 144 height 7
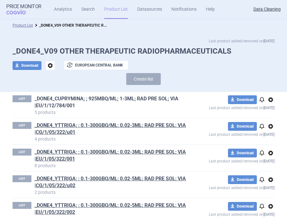
click at [83, 98] on link "_DONE4_CUPRYMINA; ; 925MBQ/ML; 1-3ML; RAD PRE SOL; VIA |EU/1/12/784/001" at bounding box center [115, 102] width 161 height 14
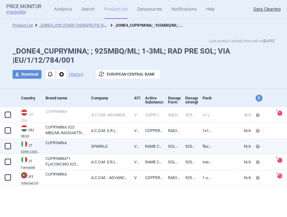
click at [66, 140] on link "CUPRYMINA" at bounding box center [66, 145] width 41 height 11
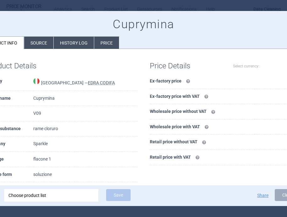
select select "EUR"
drag, startPoint x: 34, startPoint y: 130, endPoint x: 63, endPoint y: 130, distance: 28.9
click at [63, 130] on tr "Active substance rame cloruro" at bounding box center [61, 129] width 151 height 15
click at [63, 130] on td "rame cloruro" at bounding box center [85, 129] width 104 height 15
click at [43, 6] on div at bounding box center [143, 108] width 287 height 217
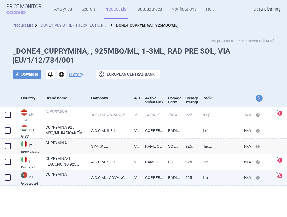
click at [60, 180] on link "CUPRYMINA" at bounding box center [66, 177] width 41 height 11
select select "EUR"
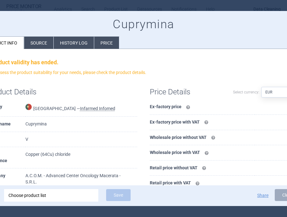
click at [32, 156] on td "Copper (64Cu) chloride" at bounding box center [81, 157] width 112 height 21
copy td "Copper"
click at [60, 7] on div at bounding box center [143, 108] width 287 height 217
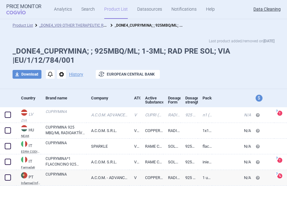
click at [71, 29] on div "Product List _DONE4_V09 OTHER THERAPEUTIC RADIOPHARMACEUTICALS _DONE4_CUPRYMINA…" at bounding box center [143, 25] width 287 height 13
click at [71, 26] on link "_DONE4_V09 OTHER THERAPEUTIC RADIOPHARMACEUTICALS" at bounding box center [93, 25] width 108 height 6
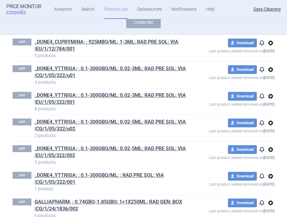
scroll to position [57, 0]
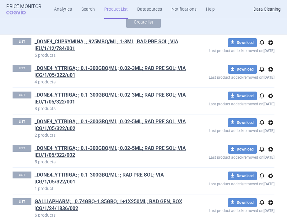
click at [66, 101] on link "_DONE4_YTTRIGA; ; 0.1-300GBQ/ML; 0.02-3ML; RAD PRE SOL; VIA |EU/1/05/322/001" at bounding box center [115, 99] width 161 height 14
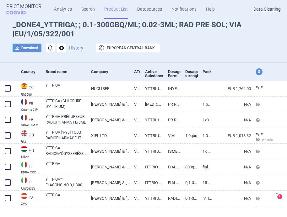
scroll to position [27, 0]
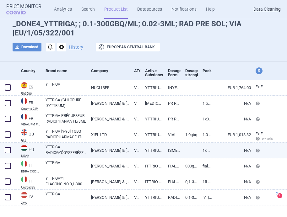
click at [62, 146] on link "YTTRIGA RADIOGYÓGYSZERÉSZETI PREKURZOR OLDAT" at bounding box center [66, 149] width 41 height 11
select select "EUR"
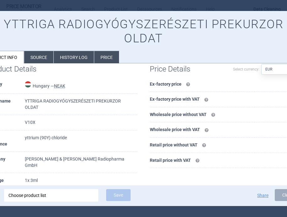
scroll to position [14, 0]
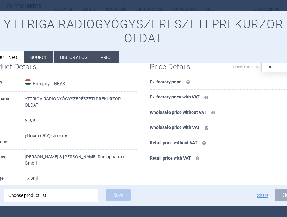
click at [71, 7] on div at bounding box center [143, 108] width 287 height 217
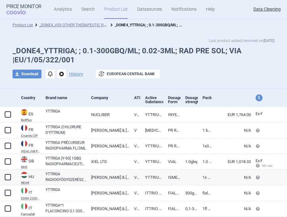
scroll to position [36, 0]
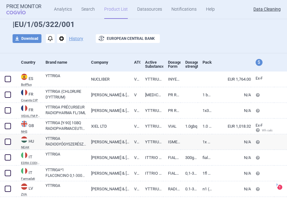
click at [57, 51] on div "Last product added/removed on [DATE] _DONE4_YTTRIGA; ; 0.1-300GBQ/ML; 0.02-3ML;…" at bounding box center [143, 24] width 287 height 57
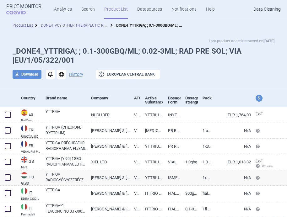
click at [142, 35] on div "Last product added/removed on [DATE] _DONE4_YTTRIGA; ; 0.1-300GBQ/ML; 0.02-3ML;…" at bounding box center [143, 60] width 287 height 57
click at [29, 9] on span "COGVIO" at bounding box center [20, 11] width 28 height 5
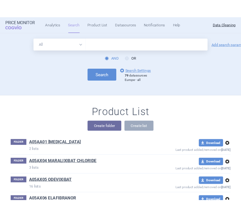
scroll to position [21116, 0]
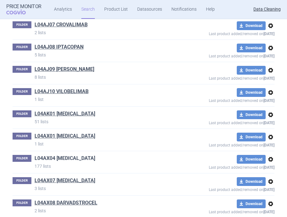
click at [80, 155] on link "L04AX04 [MEDICAL_DATA]" at bounding box center [65, 158] width 61 height 7
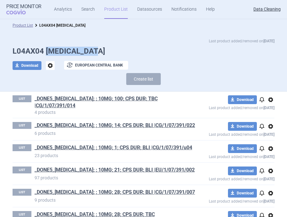
drag, startPoint x: 99, startPoint y: 49, endPoint x: 46, endPoint y: 49, distance: 53.1
click at [46, 49] on h1 "L04AX04 [MEDICAL_DATA]" at bounding box center [144, 51] width 262 height 9
copy h1 "[MEDICAL_DATA]"
